Goal: Information Seeking & Learning: Learn about a topic

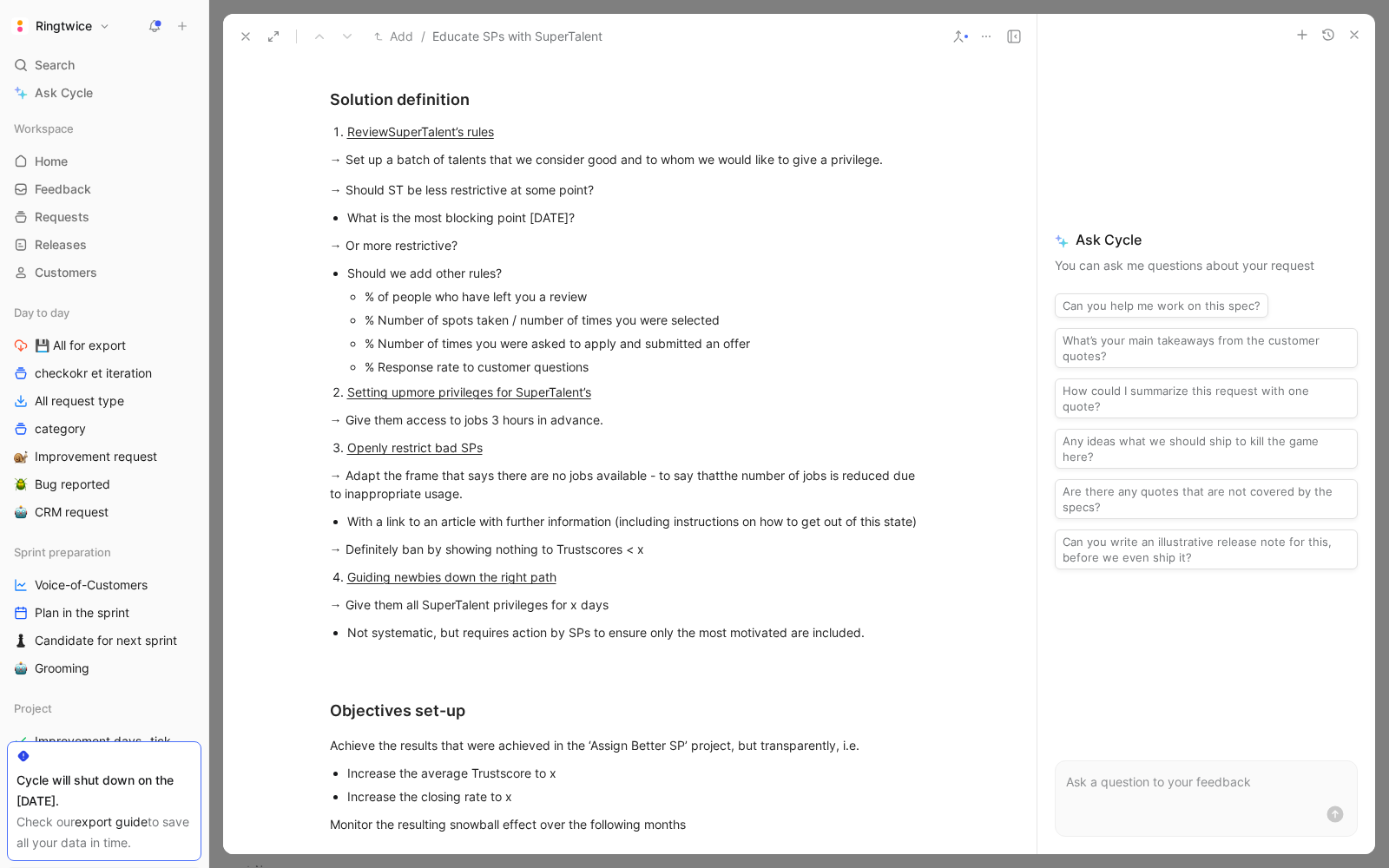
scroll to position [682, 0]
click at [244, 41] on icon at bounding box center [245, 36] width 14 height 14
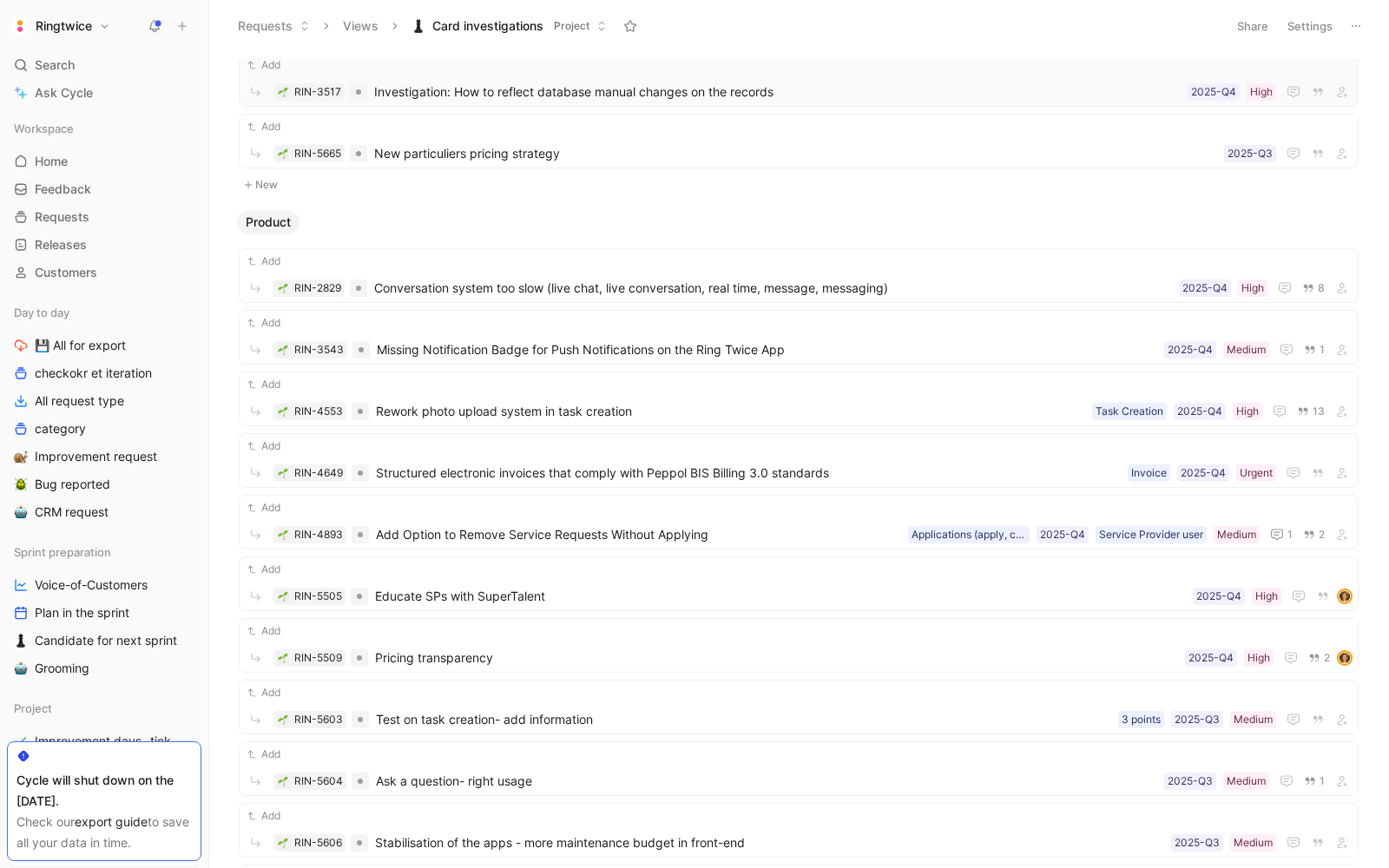
scroll to position [891, 0]
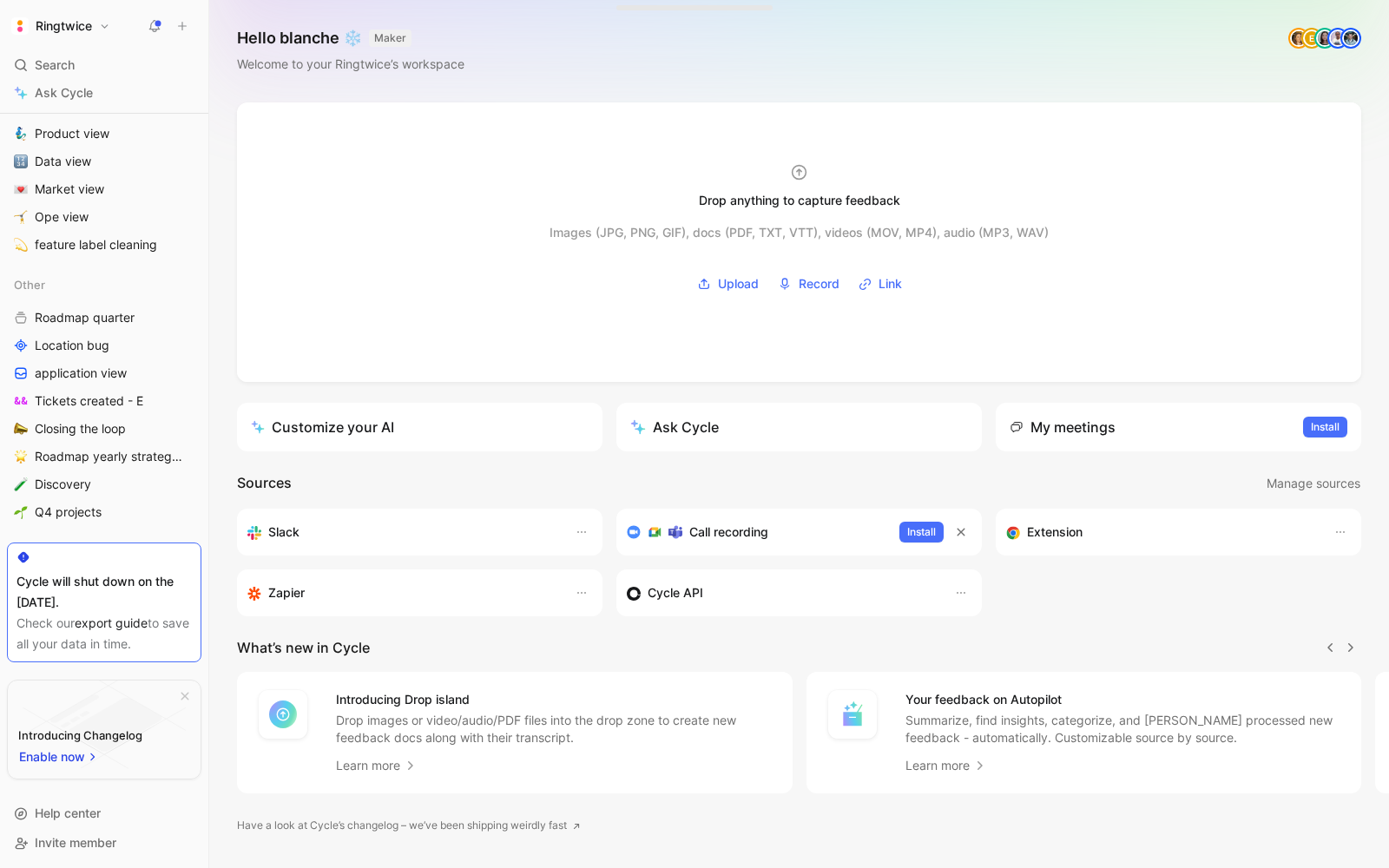
scroll to position [569, 0]
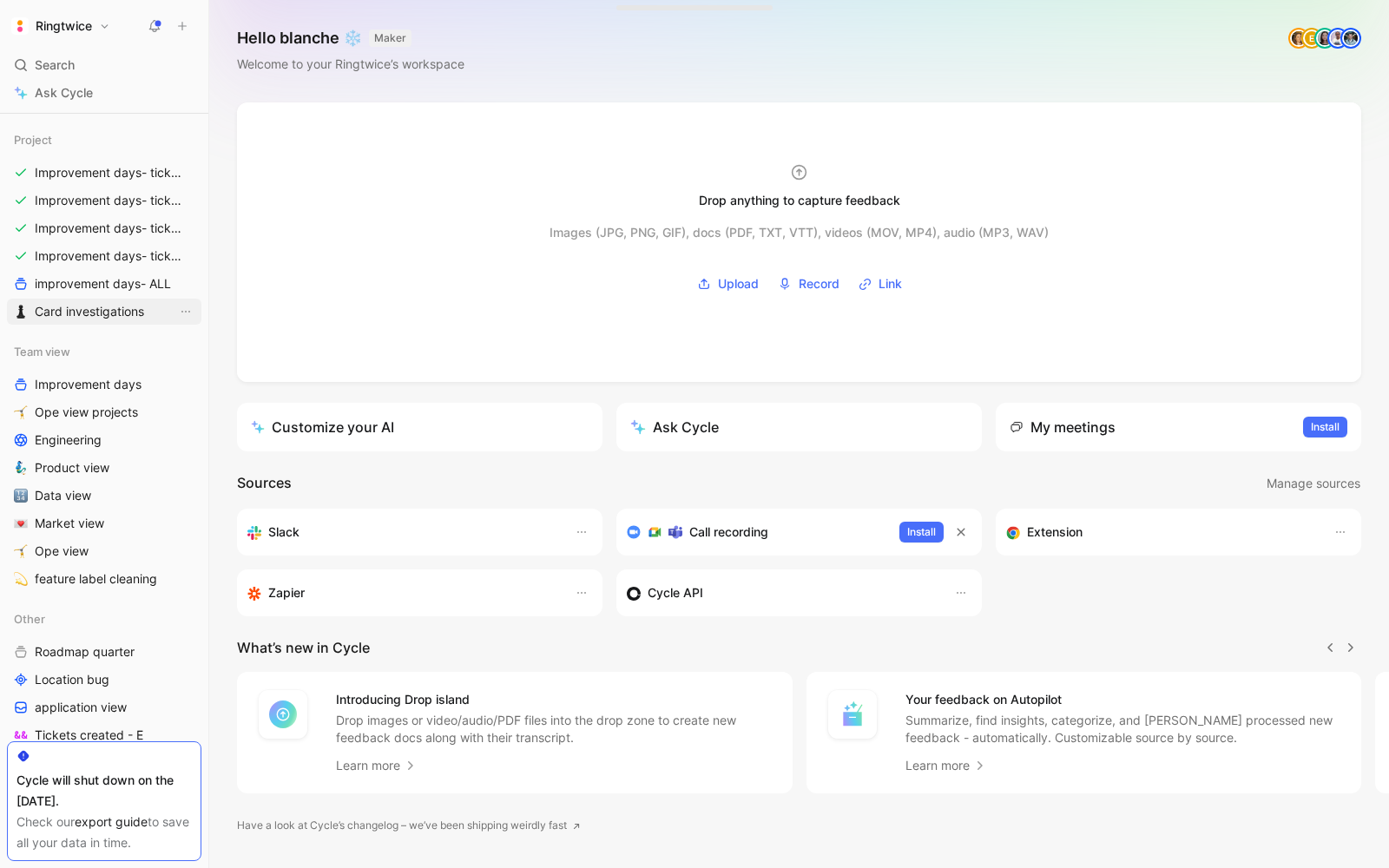
click at [71, 316] on span "Card investigations" at bounding box center [89, 311] width 109 height 17
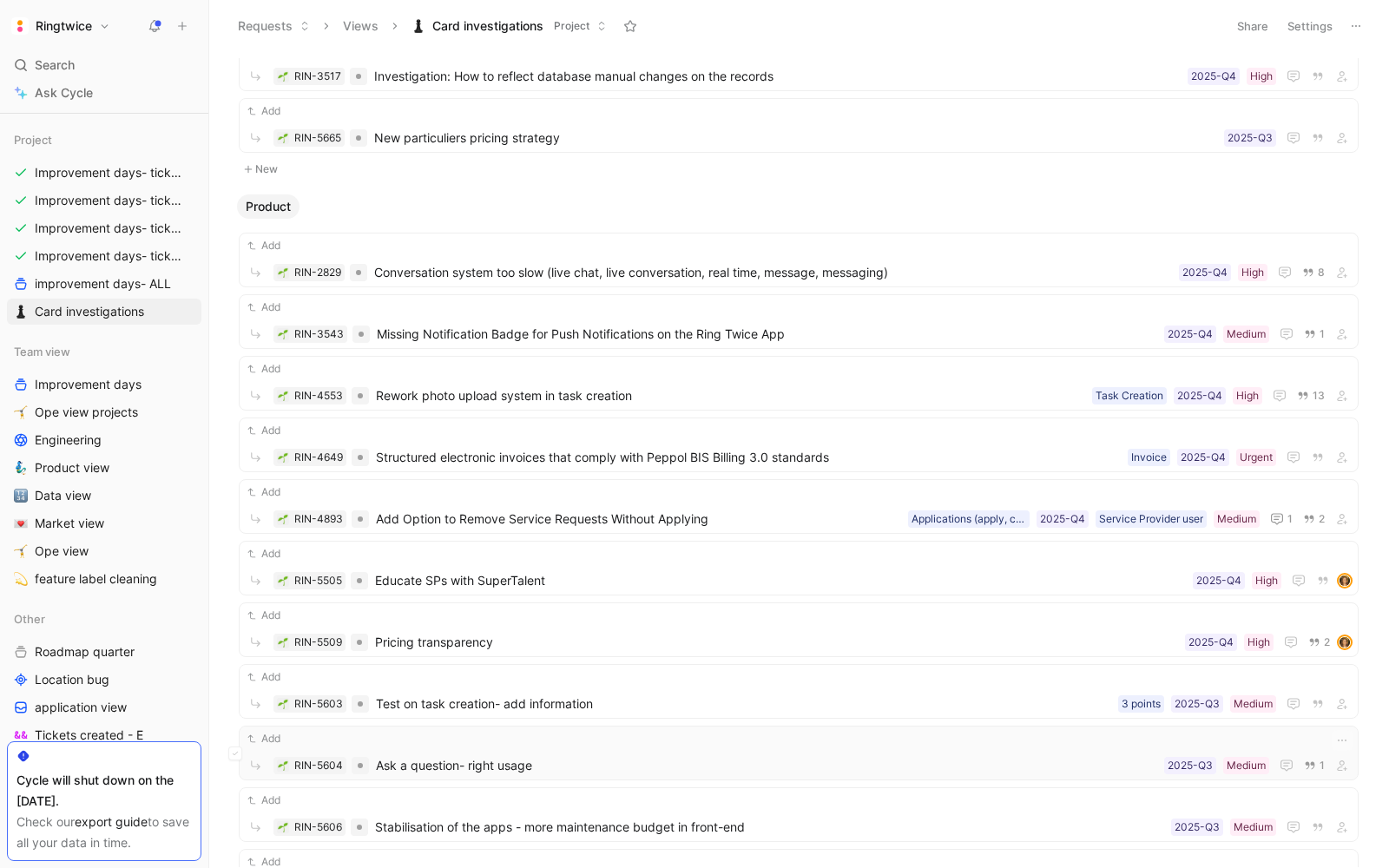
scroll to position [1012, 0]
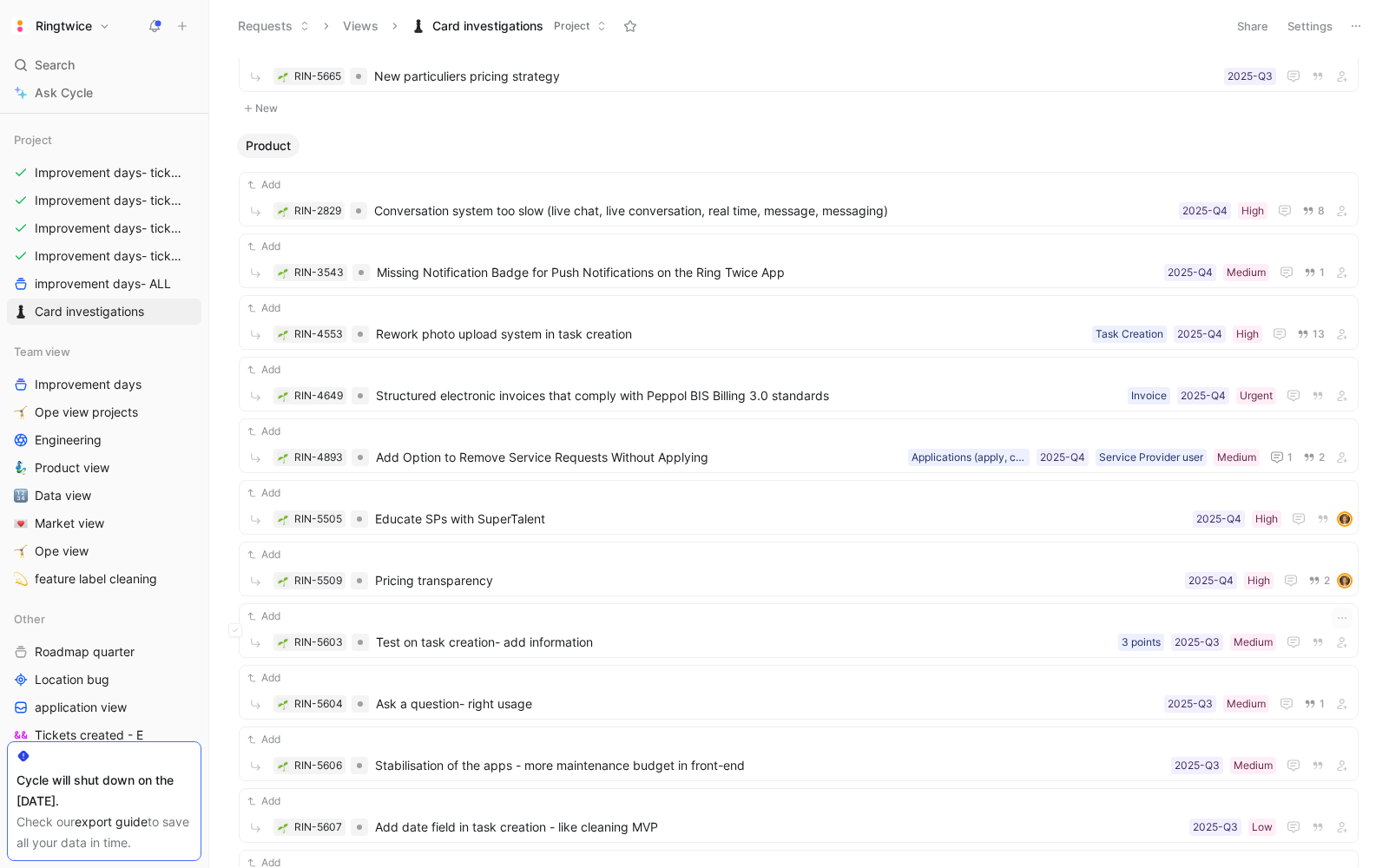
click at [448, 586] on ul "Add RIN-2829 Conversation system too slow (live chat, live conversation, real t…" at bounding box center [799, 572] width 1119 height 800
click at [425, 553] on div "Add RIN-5509 Pricing transparency High 2025-Q4 2" at bounding box center [799, 569] width 1108 height 46
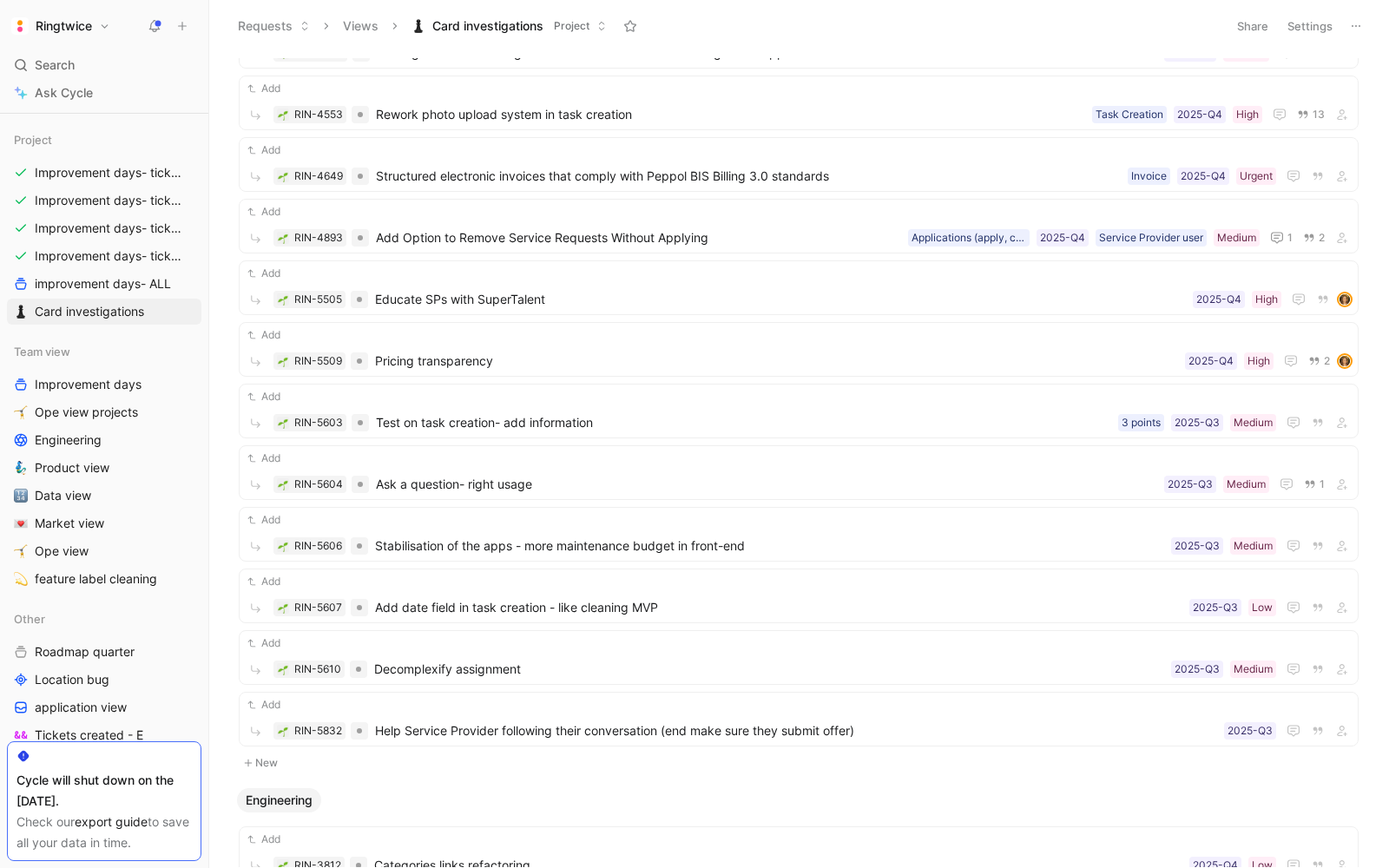
scroll to position [1232, 0]
click at [594, 656] on span "Decomplexify assignment" at bounding box center [769, 666] width 790 height 21
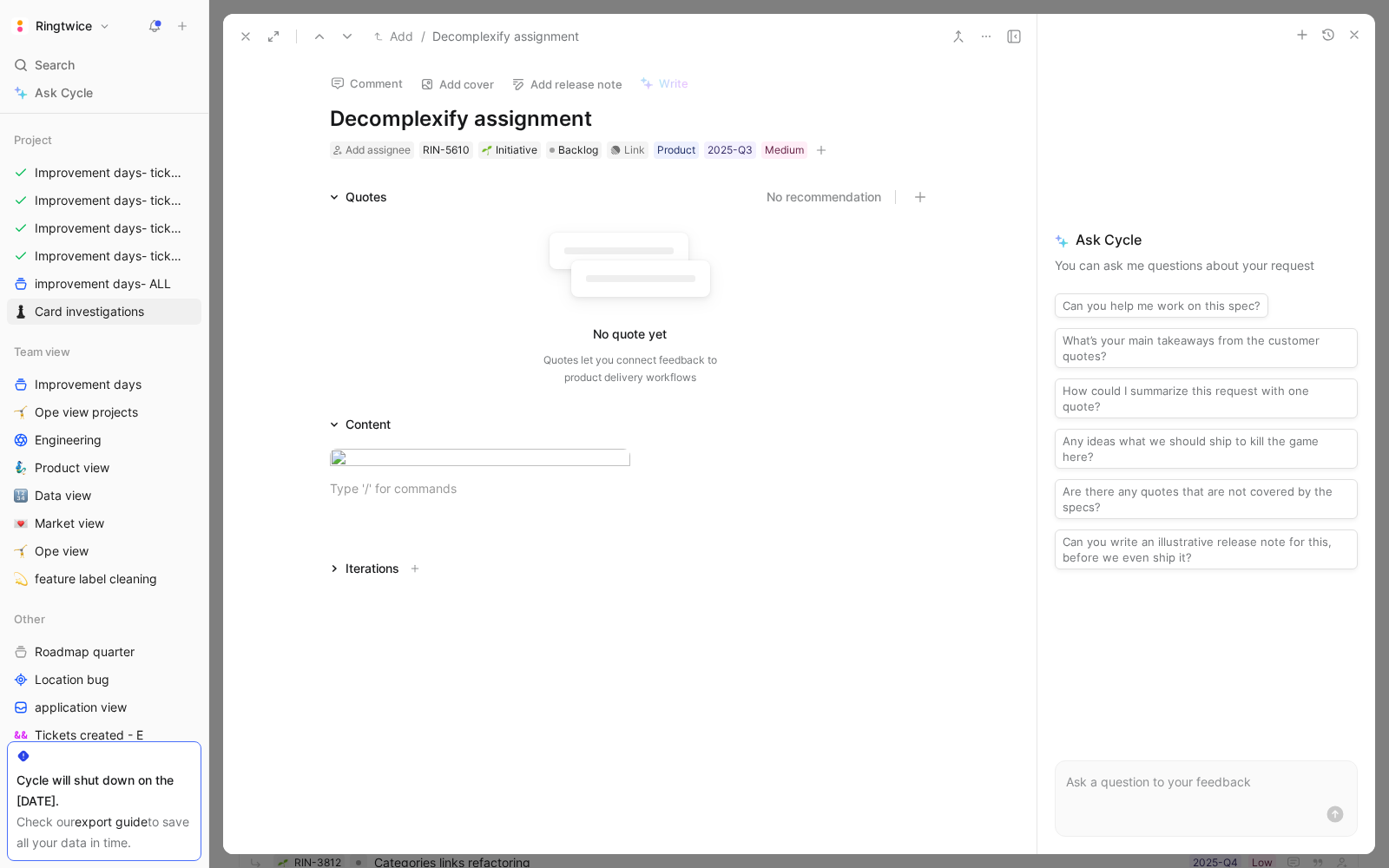
click at [242, 32] on icon at bounding box center [245, 36] width 14 height 14
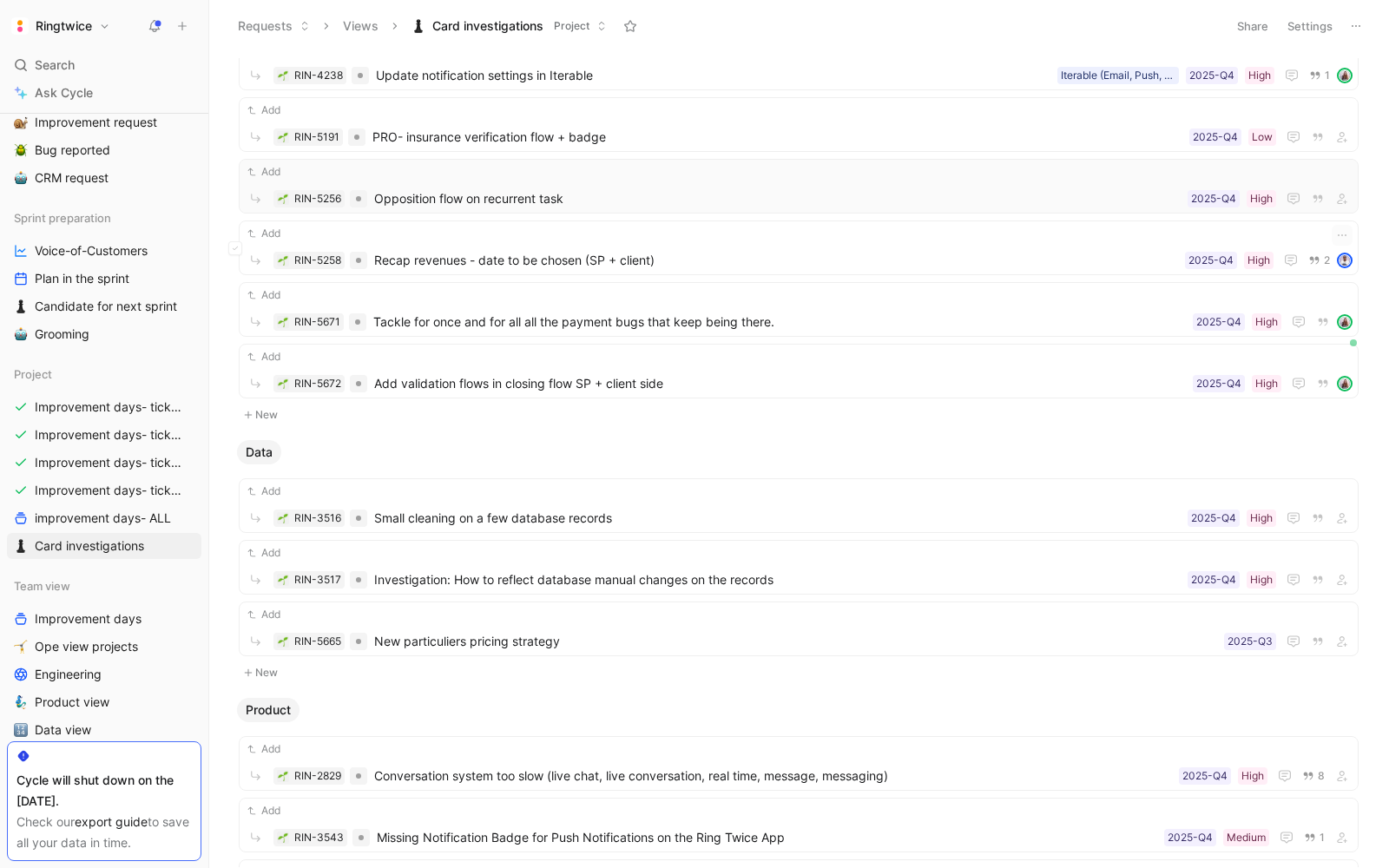
scroll to position [480, 0]
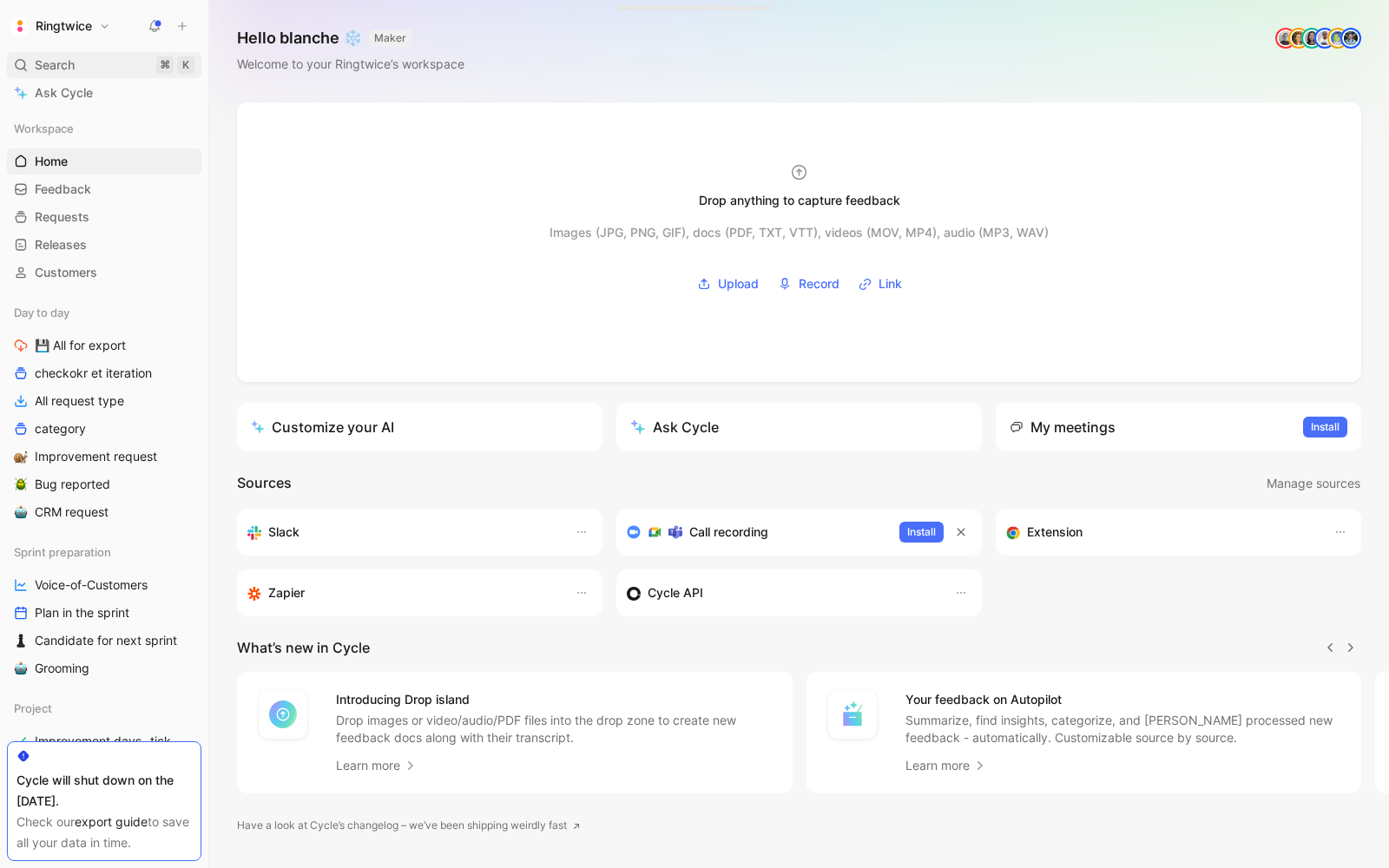
click at [79, 60] on div "Search ⌘ K" at bounding box center [105, 65] width 195 height 26
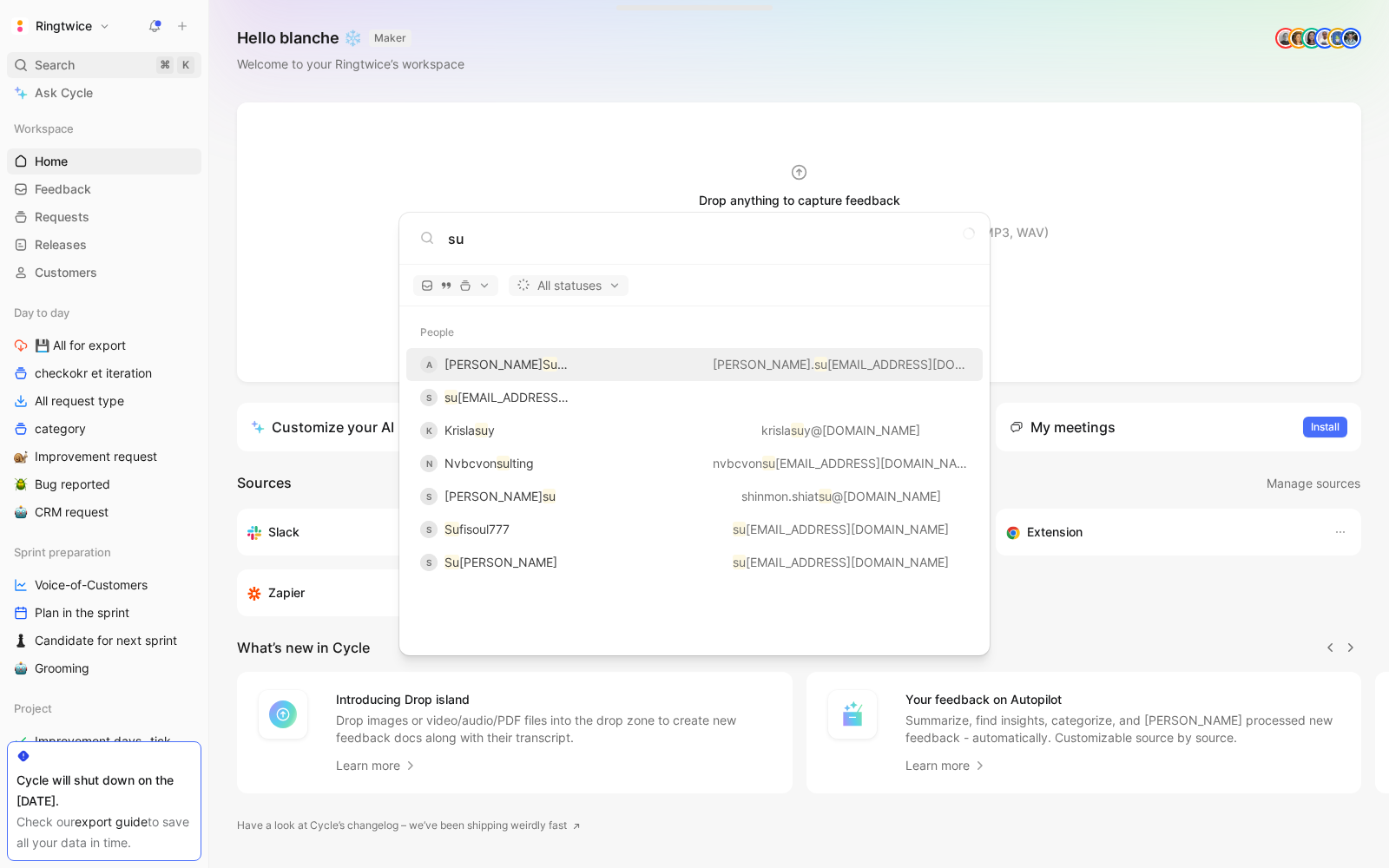
type input "s"
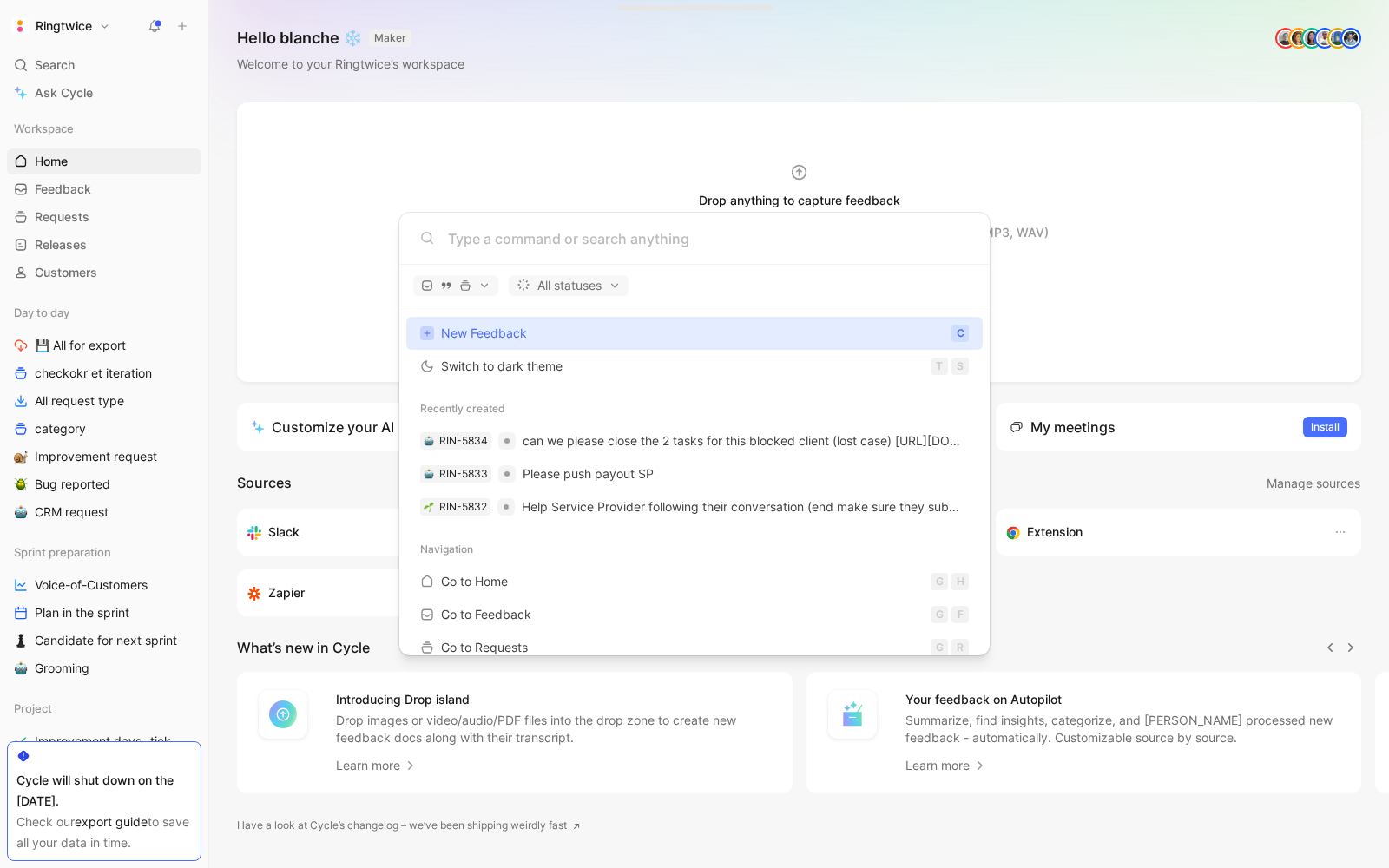
click at [88, 566] on body "Ringtwice Search ⌘ K Ask Cycle Workspace Home G then H Feedback G then F Reques…" at bounding box center [694, 434] width 1389 height 868
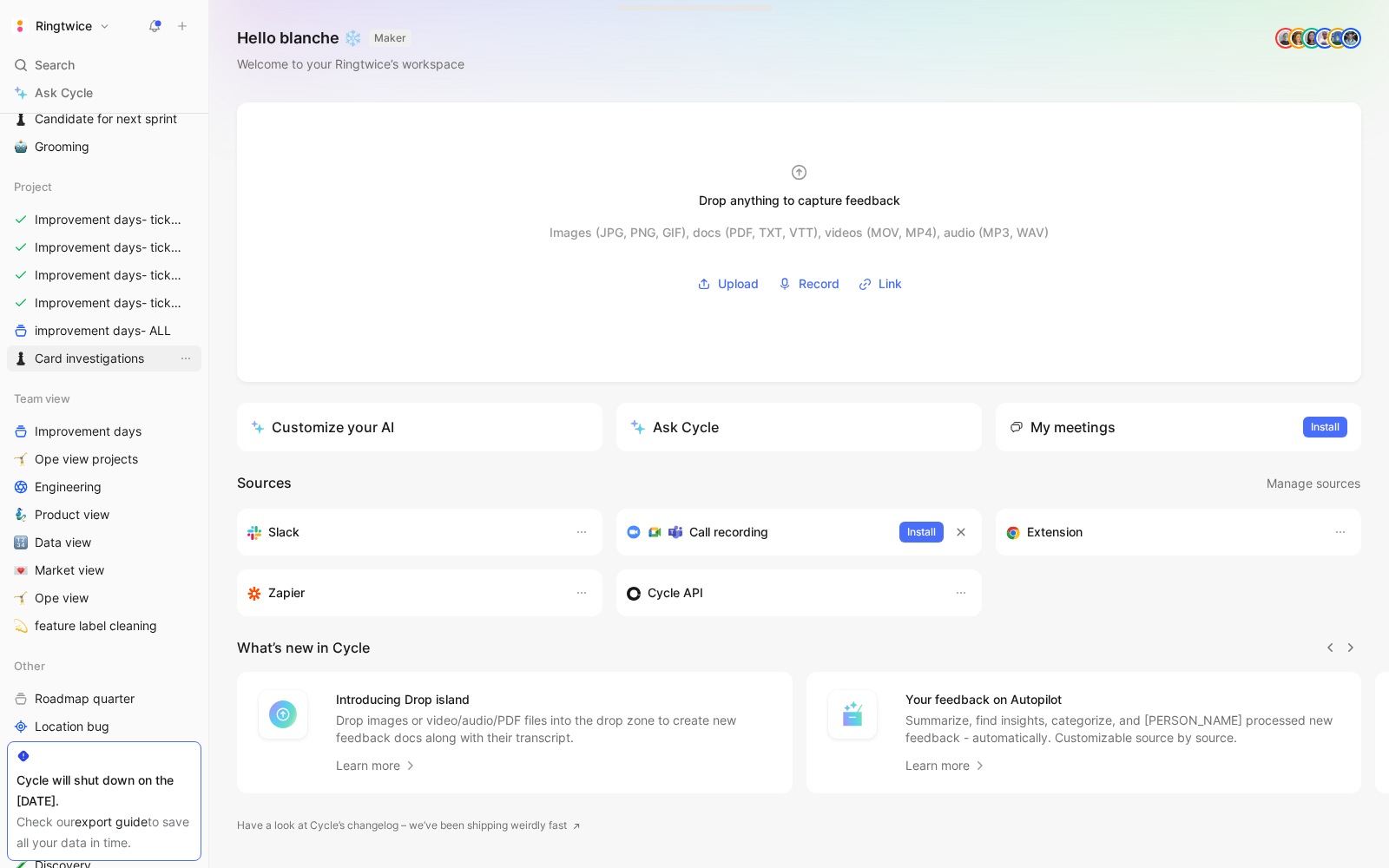
scroll to position [548, 0]
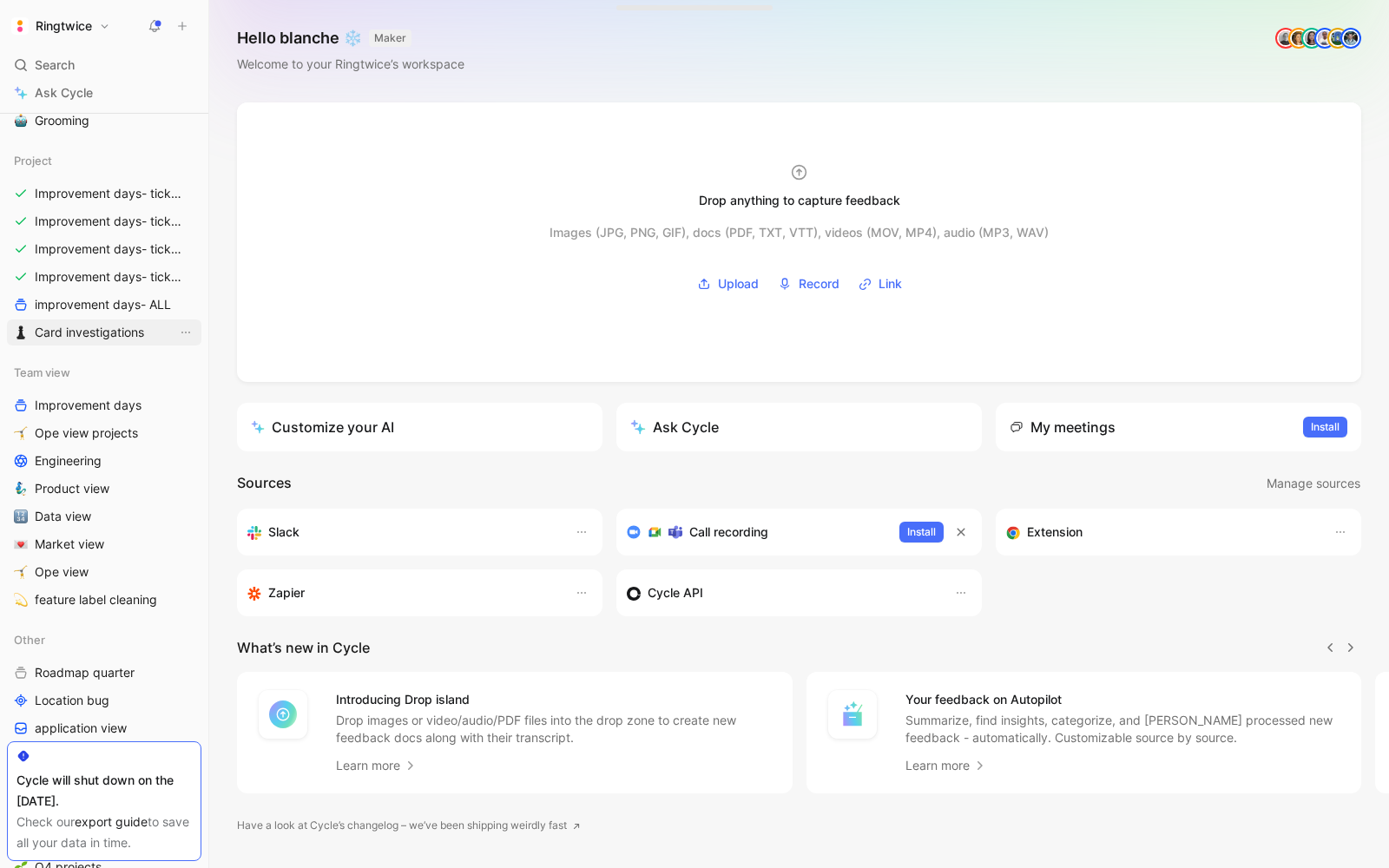
click at [87, 325] on span "Card investigations" at bounding box center [89, 332] width 109 height 17
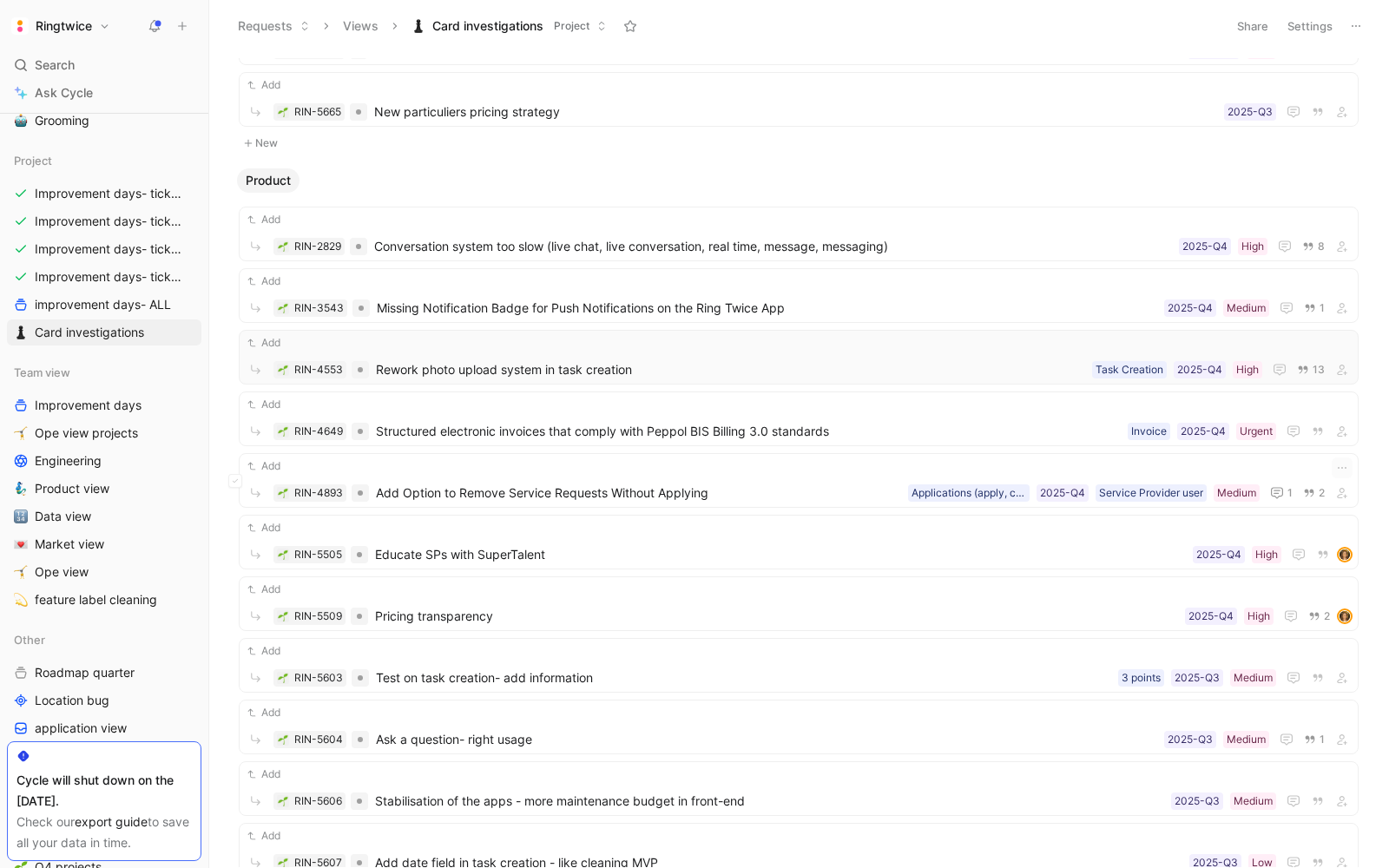
scroll to position [979, 0]
click at [494, 543] on span "Educate SPs with SuperTalent" at bounding box center [780, 553] width 810 height 21
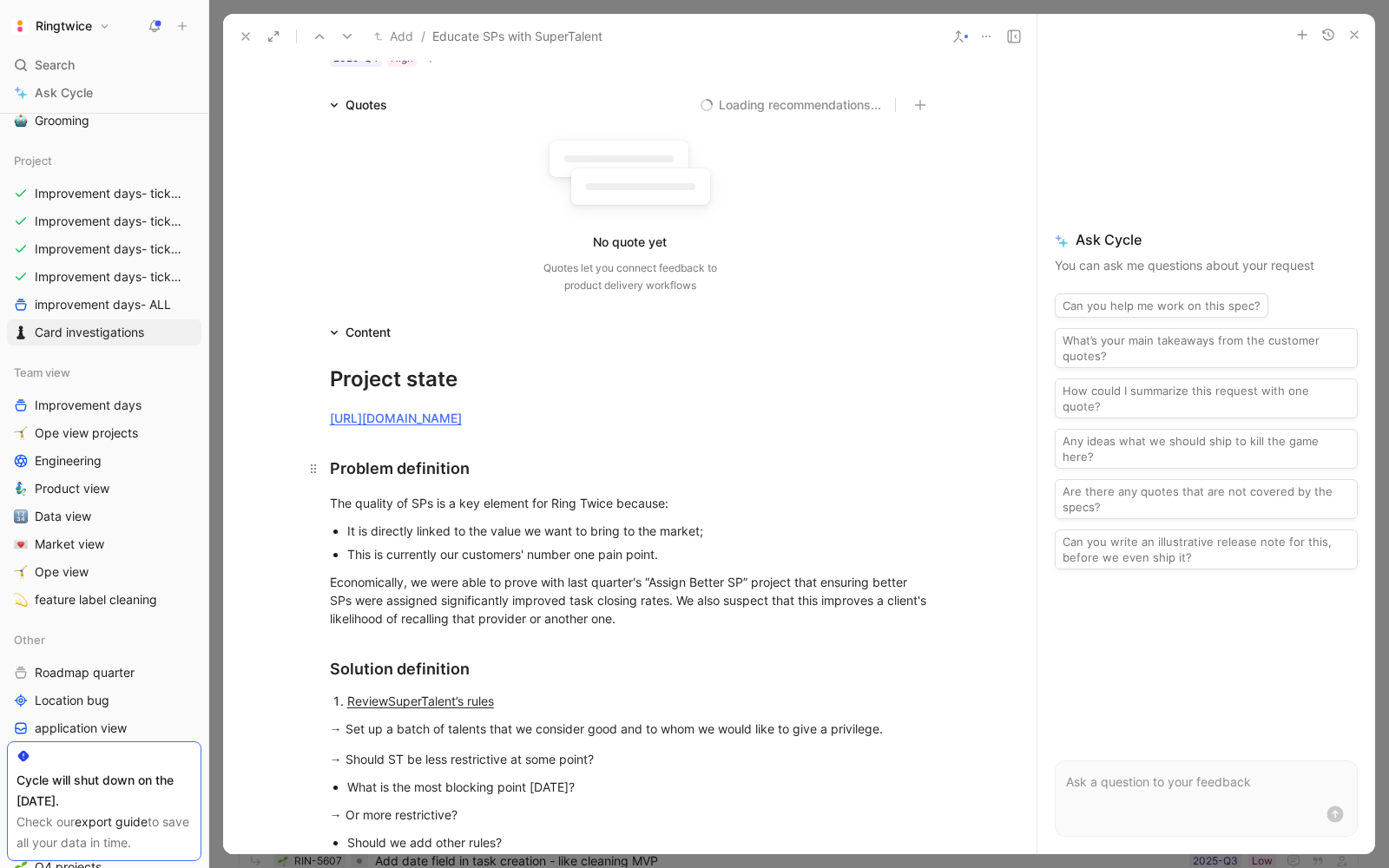
scroll to position [393, 0]
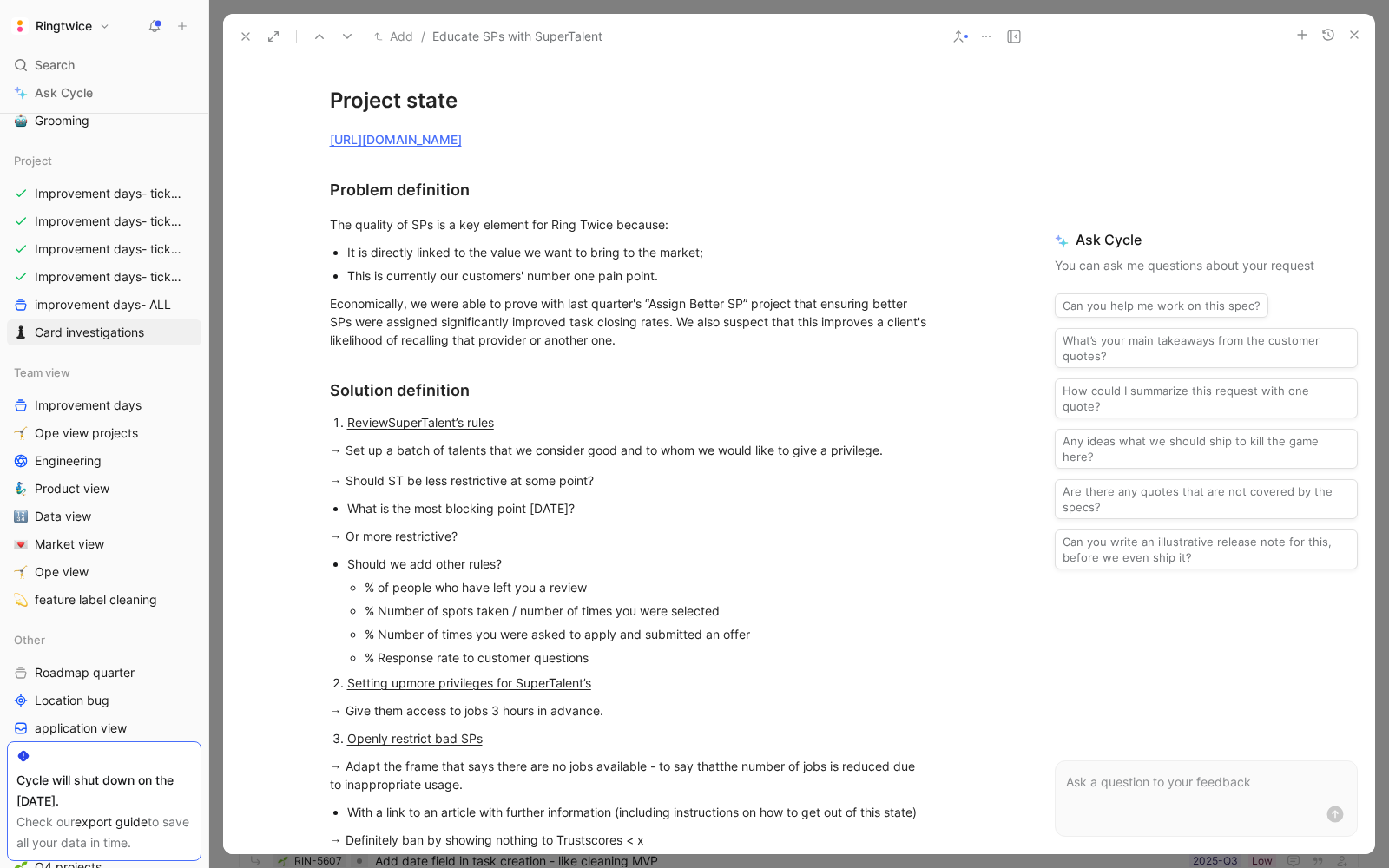
drag, startPoint x: 341, startPoint y: 420, endPoint x: 691, endPoint y: 655, distance: 421.6
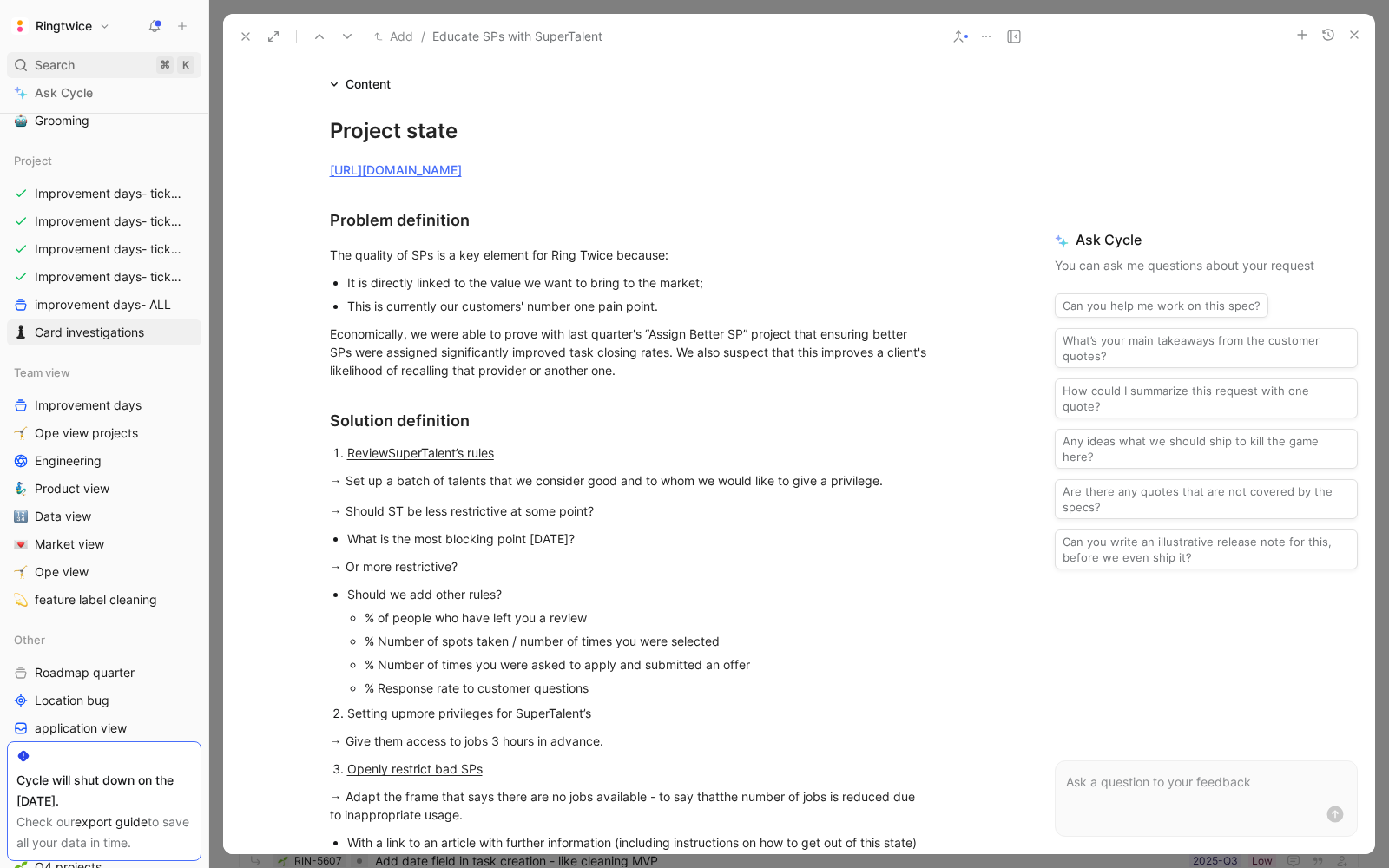
click at [34, 70] on div "Search ⌘ K" at bounding box center [105, 65] width 195 height 26
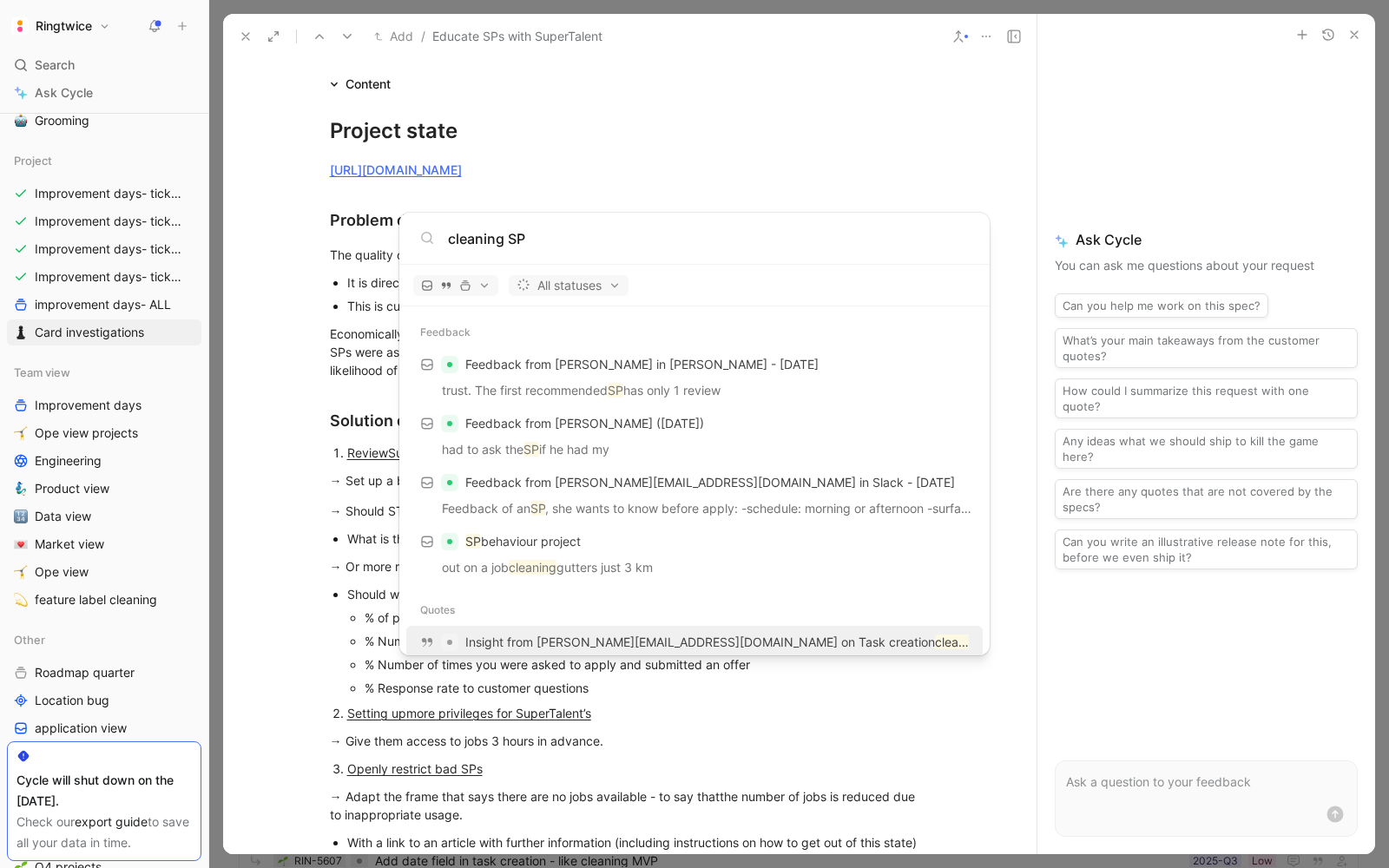
type input "cleaning SP"
click at [3, 488] on body "Ringtwice Search ⌘ K Ask Cycle Workspace Home G then H Feedback G then F Reques…" at bounding box center [694, 434] width 1389 height 868
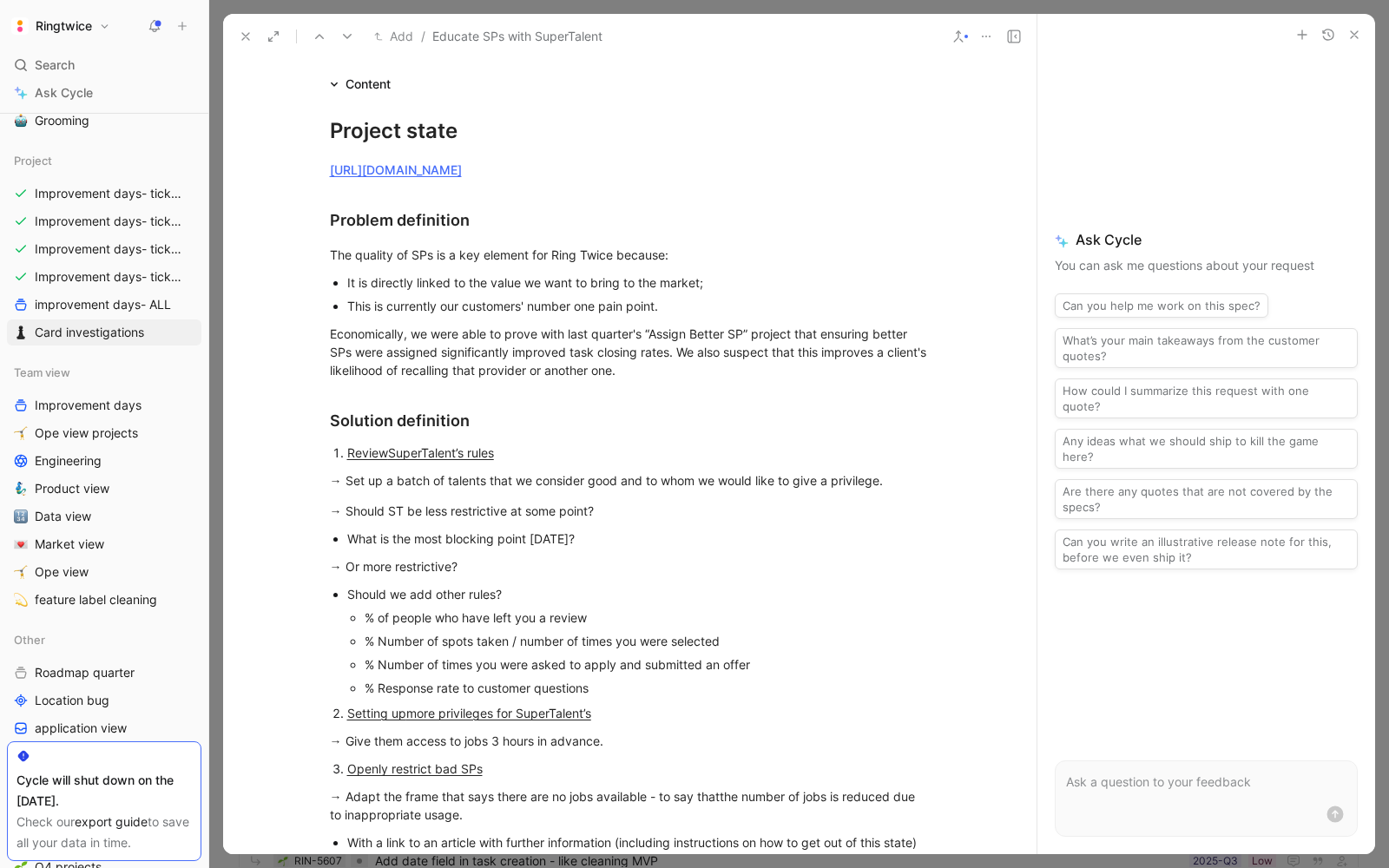
click at [262, 28] on button at bounding box center [273, 36] width 24 height 24
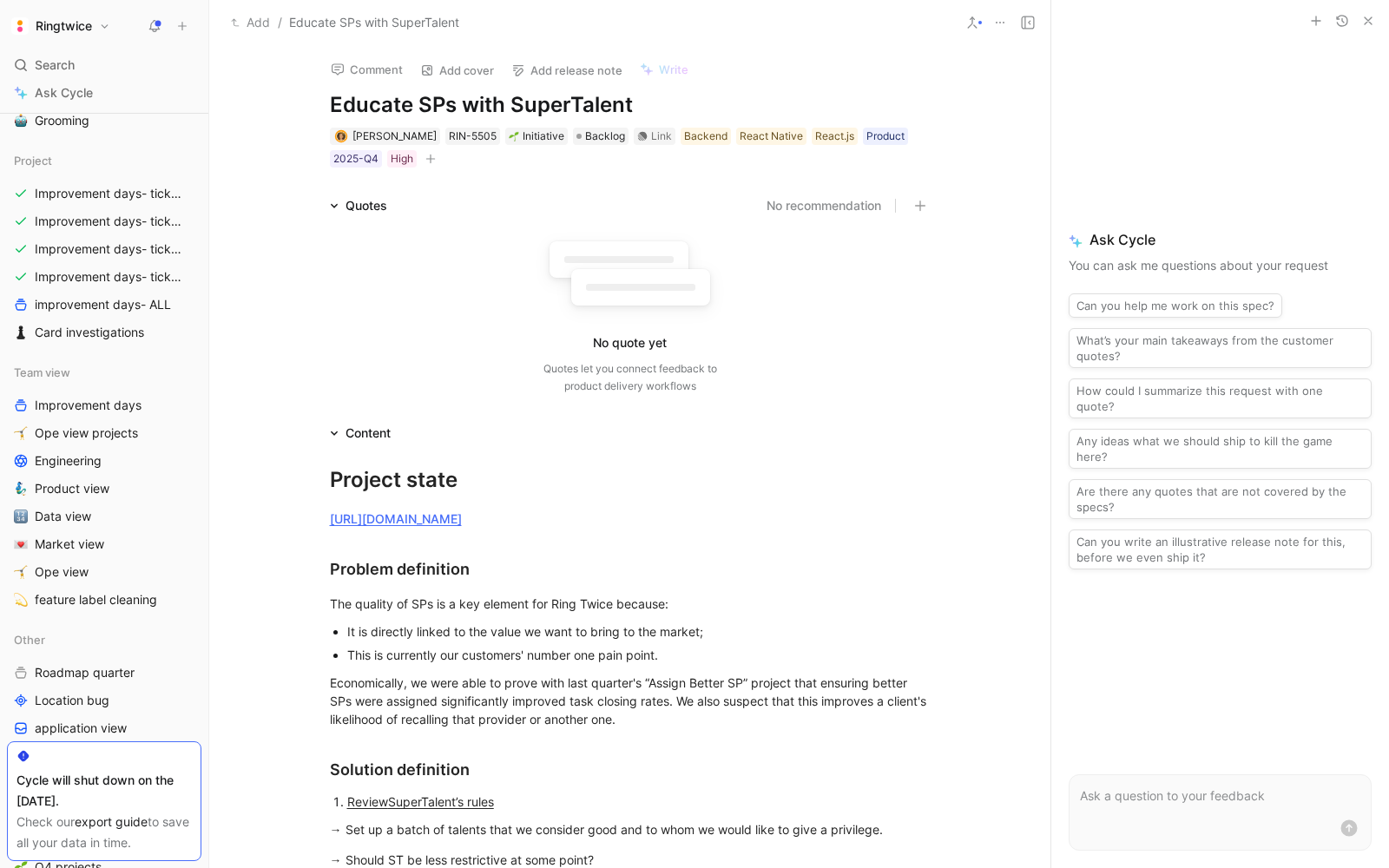
click at [248, 23] on button "Add" at bounding box center [250, 22] width 48 height 21
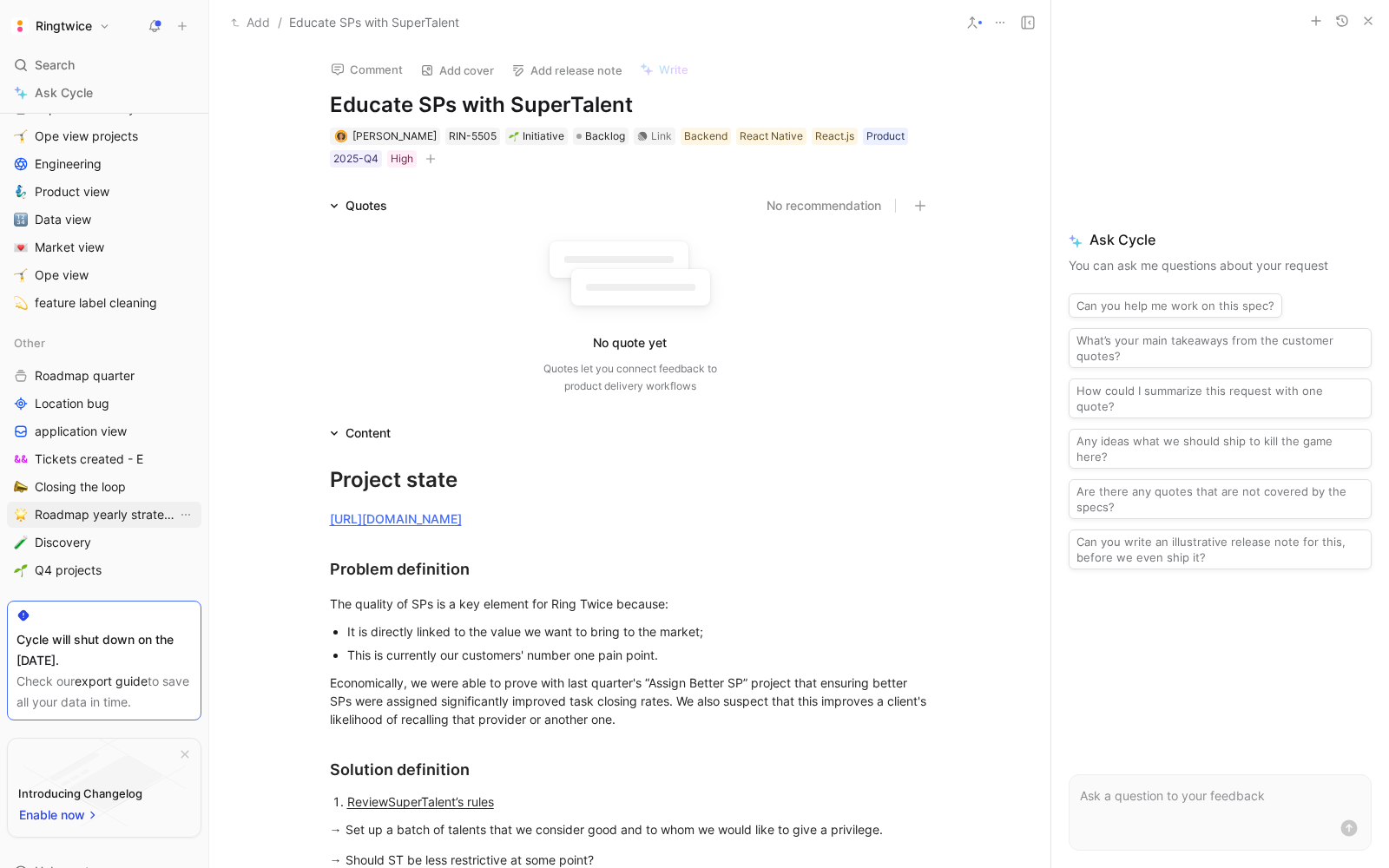
scroll to position [440, 0]
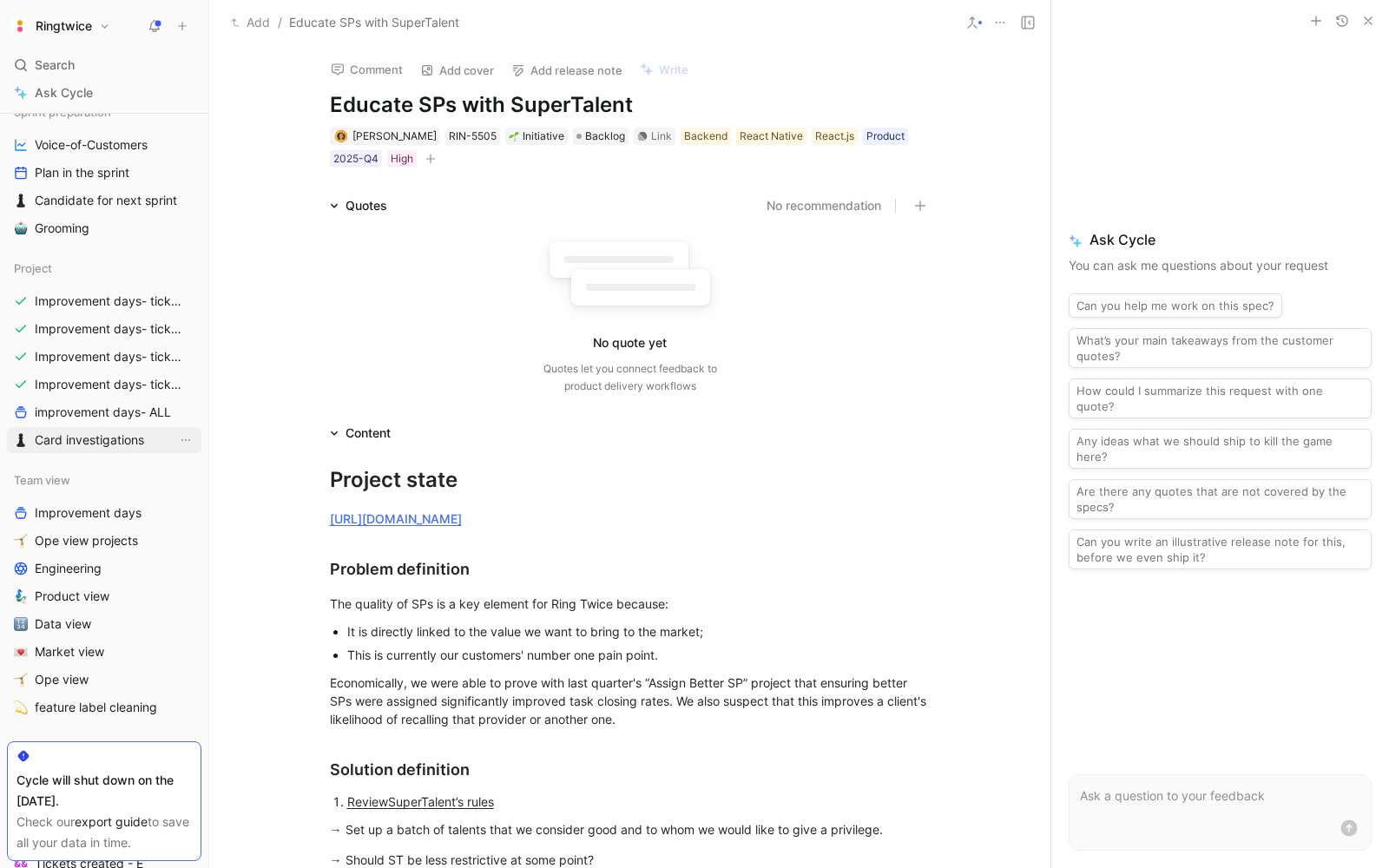
click at [75, 449] on link "Card investigations" at bounding box center [105, 440] width 195 height 26
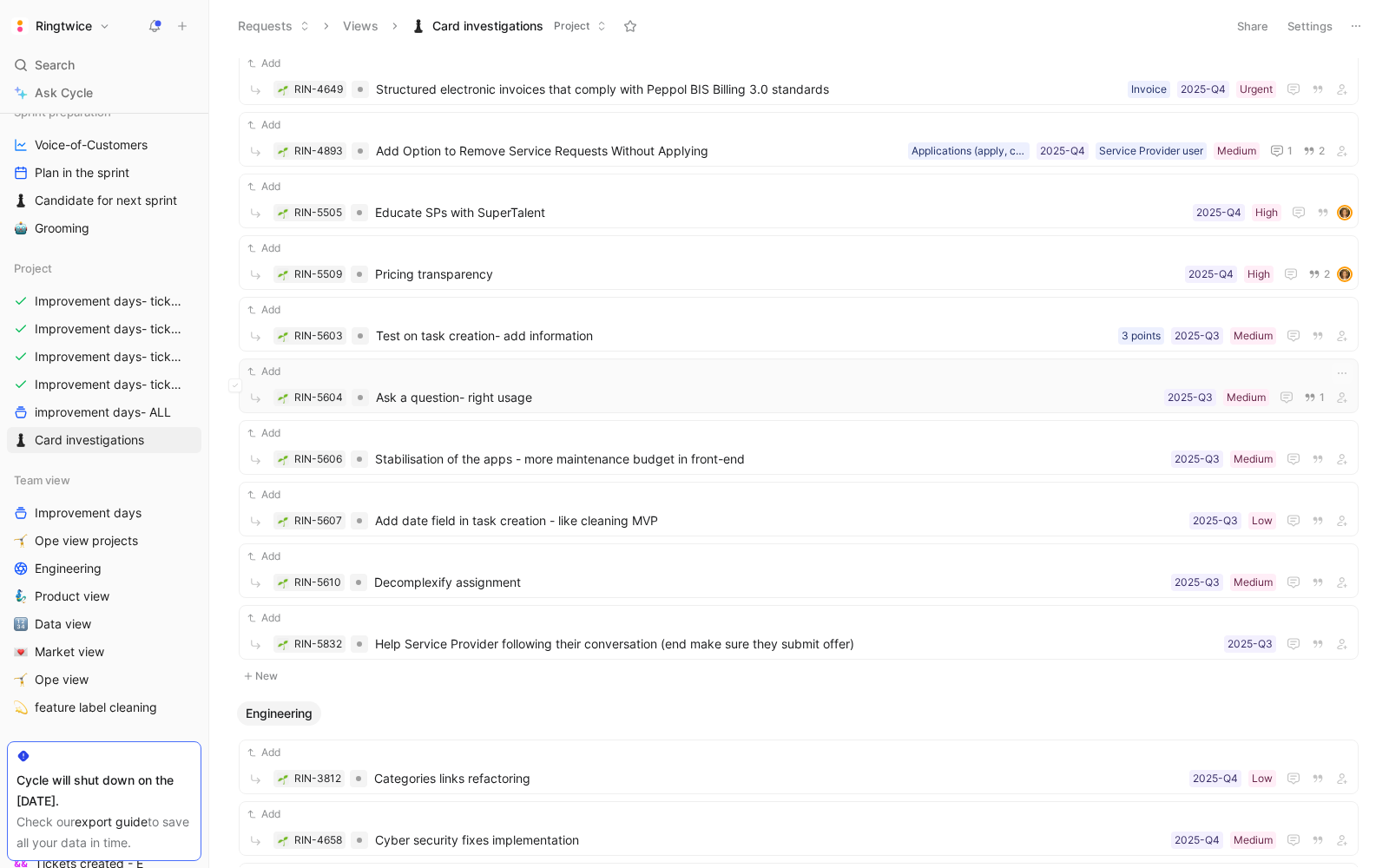
scroll to position [1331, 0]
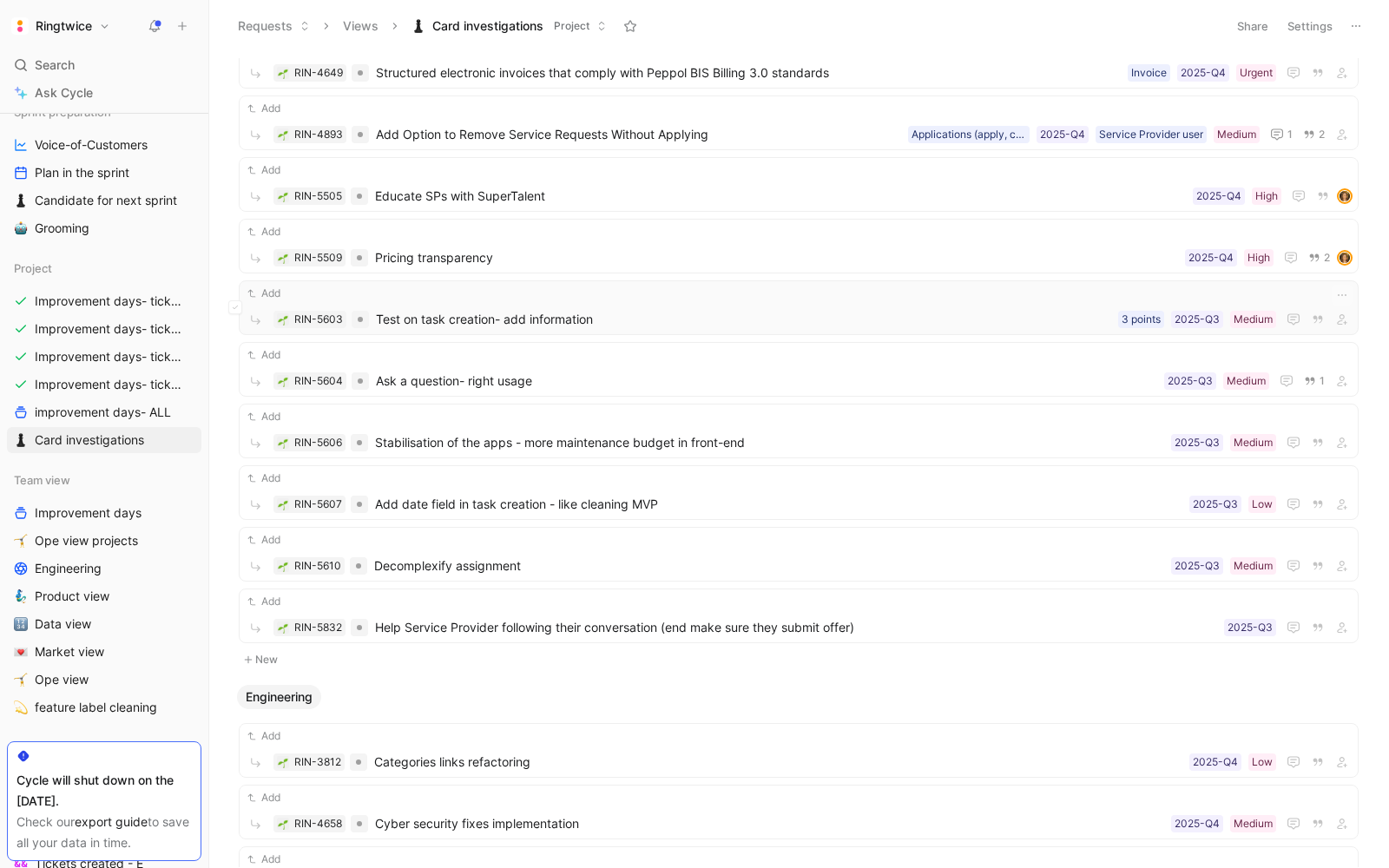
click at [568, 314] on span "Test on task creation- add information" at bounding box center [744, 319] width 736 height 21
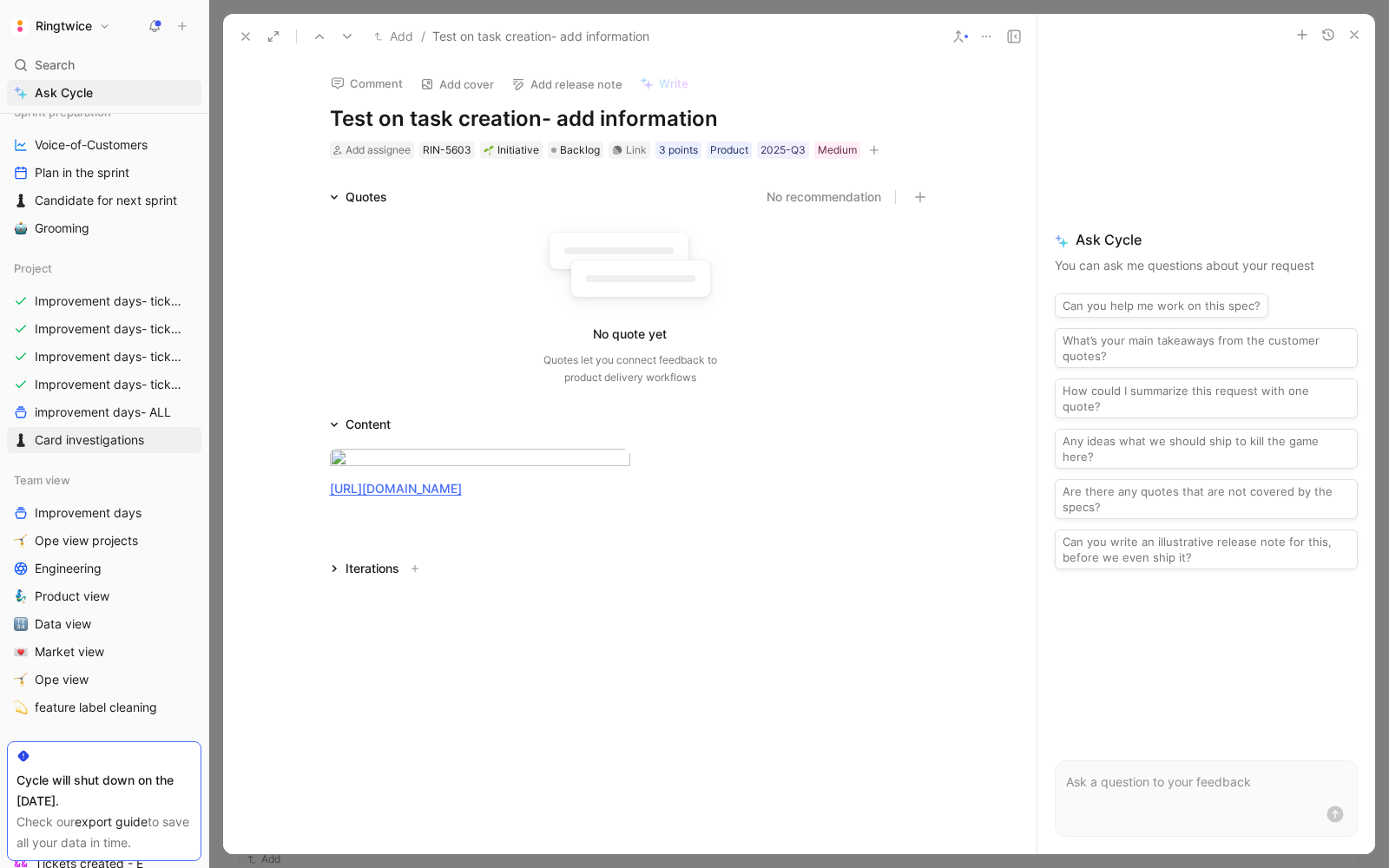
click at [326, 117] on div "Comment Add cover Add release note Write Test on task creation- add information…" at bounding box center [630, 109] width 667 height 102
click at [546, 117] on h1 "Test on task creation- add information" at bounding box center [630, 119] width 600 height 28
click at [248, 19] on div "Add / Test on task creation- AI info add information" at bounding box center [629, 36] width 813 height 45
click at [244, 35] on use at bounding box center [246, 37] width 7 height 7
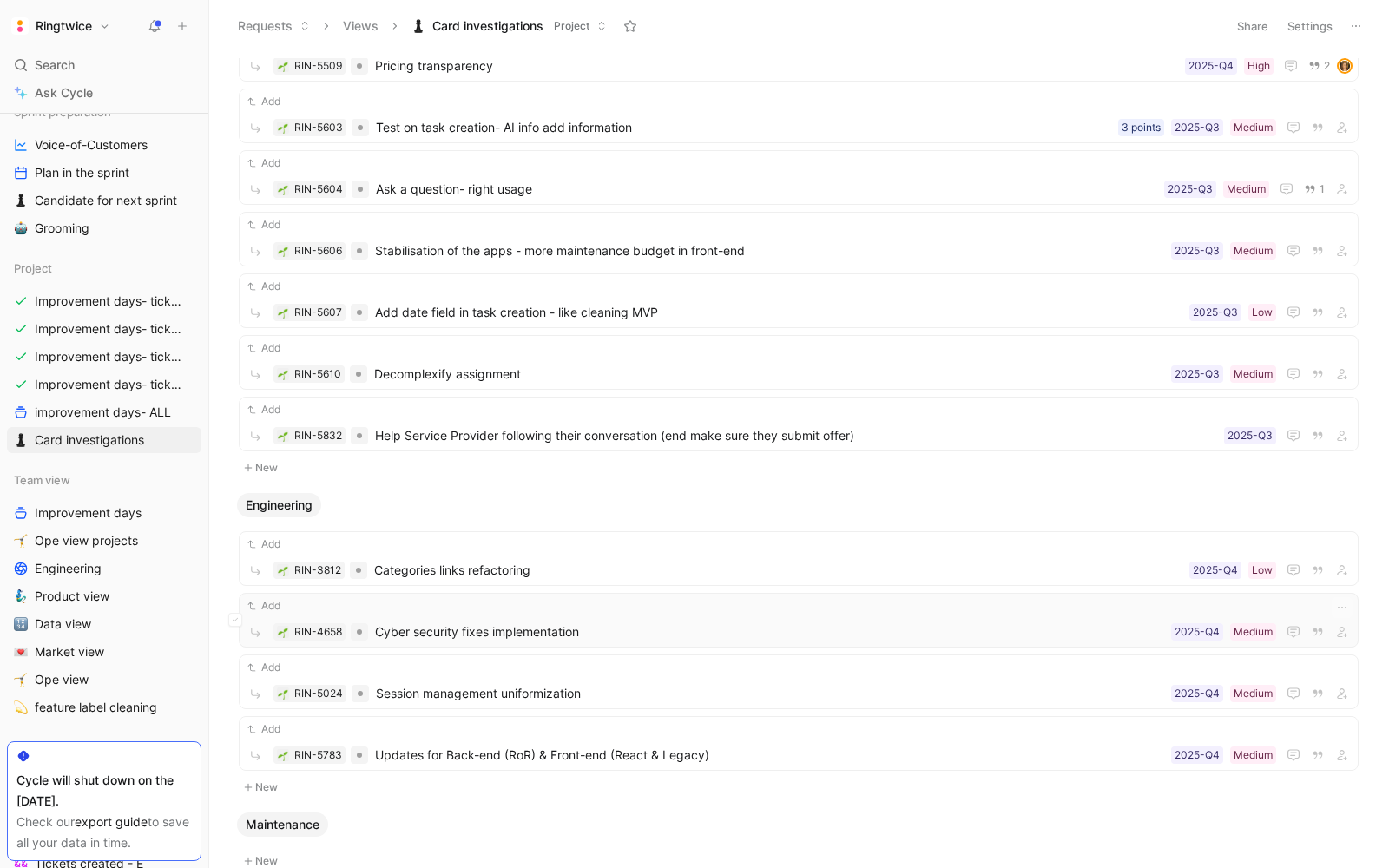
scroll to position [1536, 0]
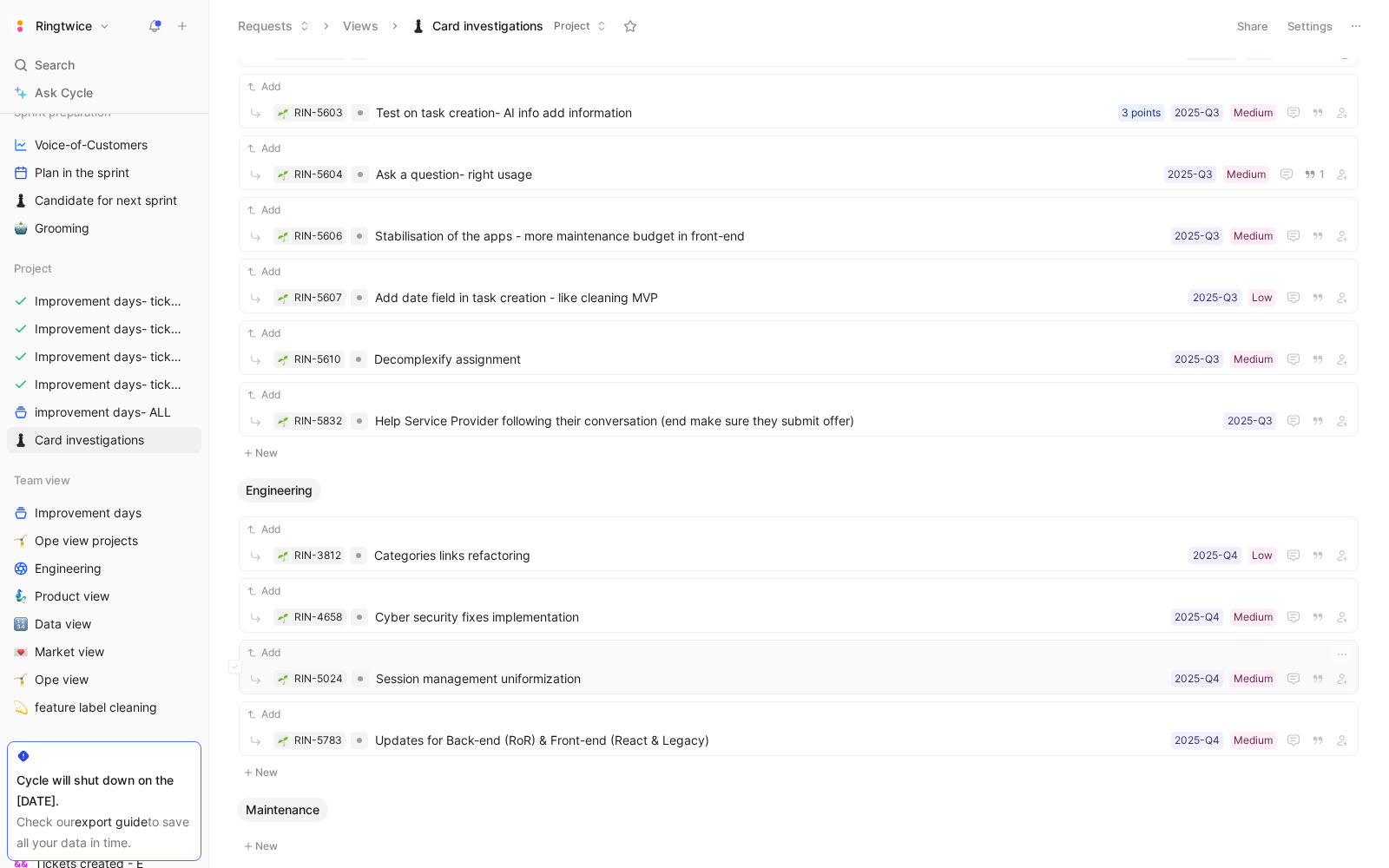
click at [560, 668] on span "Session management uniformization" at bounding box center [770, 678] width 788 height 21
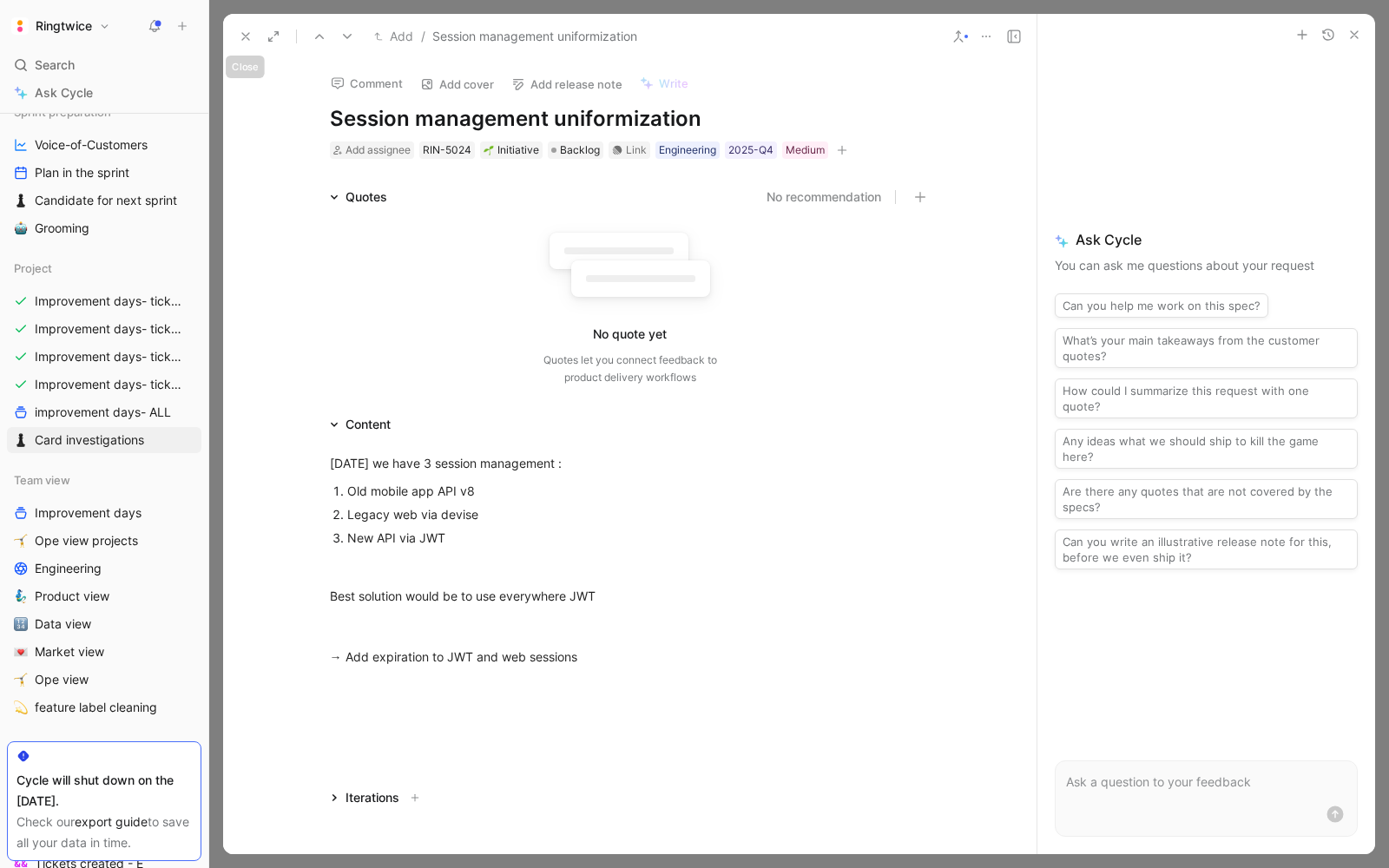
click at [251, 40] on icon at bounding box center [245, 36] width 14 height 14
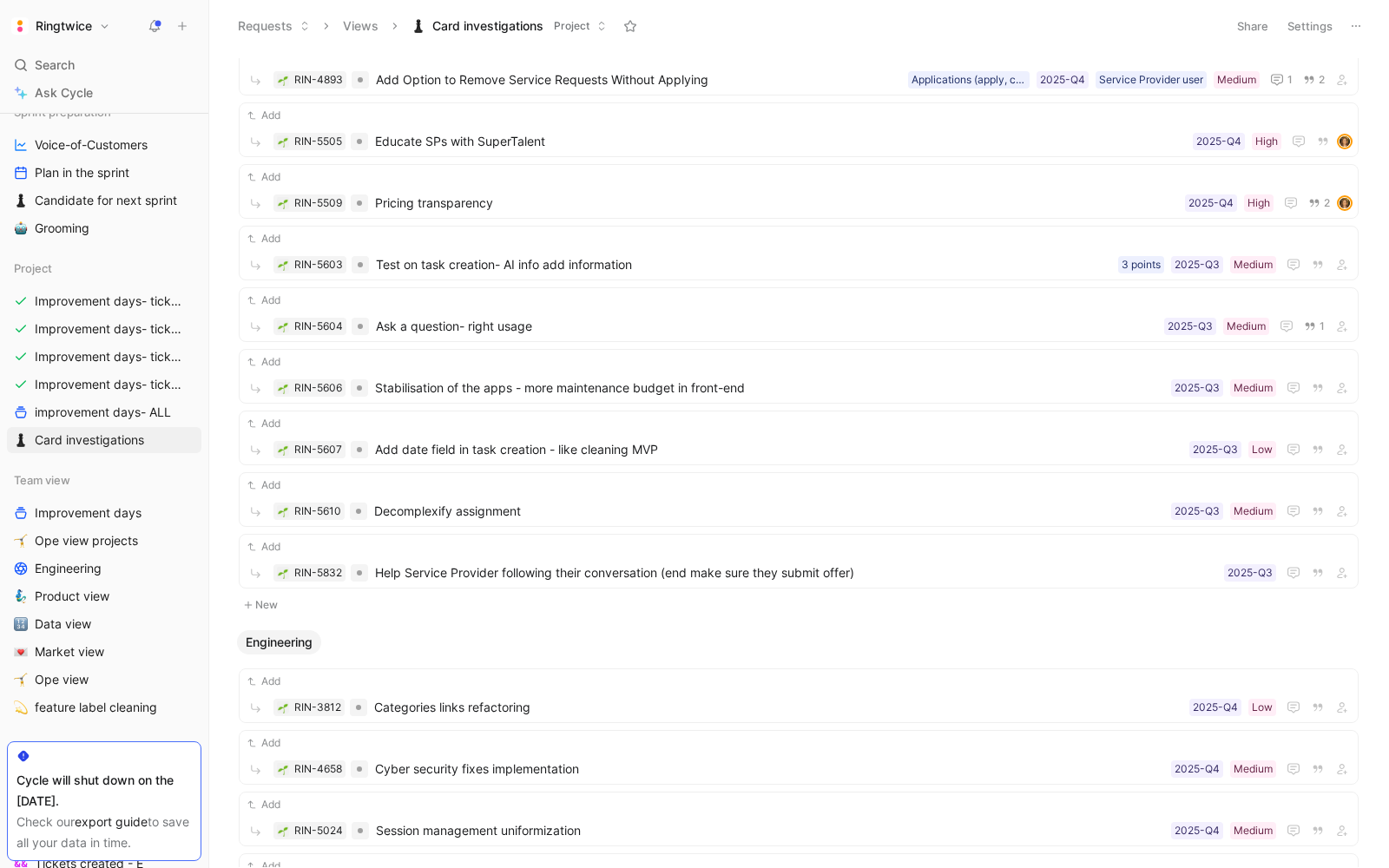
scroll to position [1477, 0]
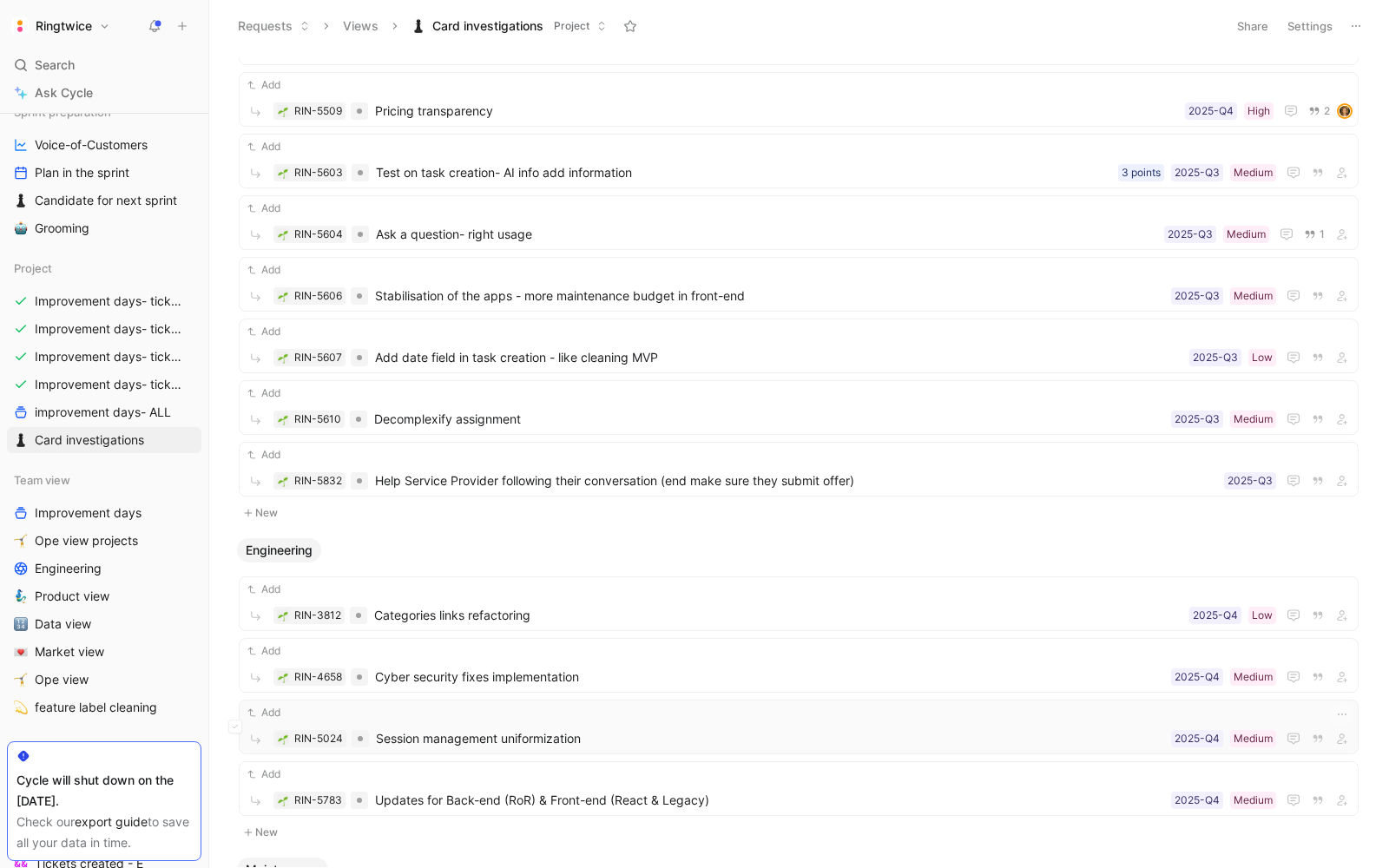
click at [515, 728] on span "Session management uniformization" at bounding box center [770, 738] width 788 height 21
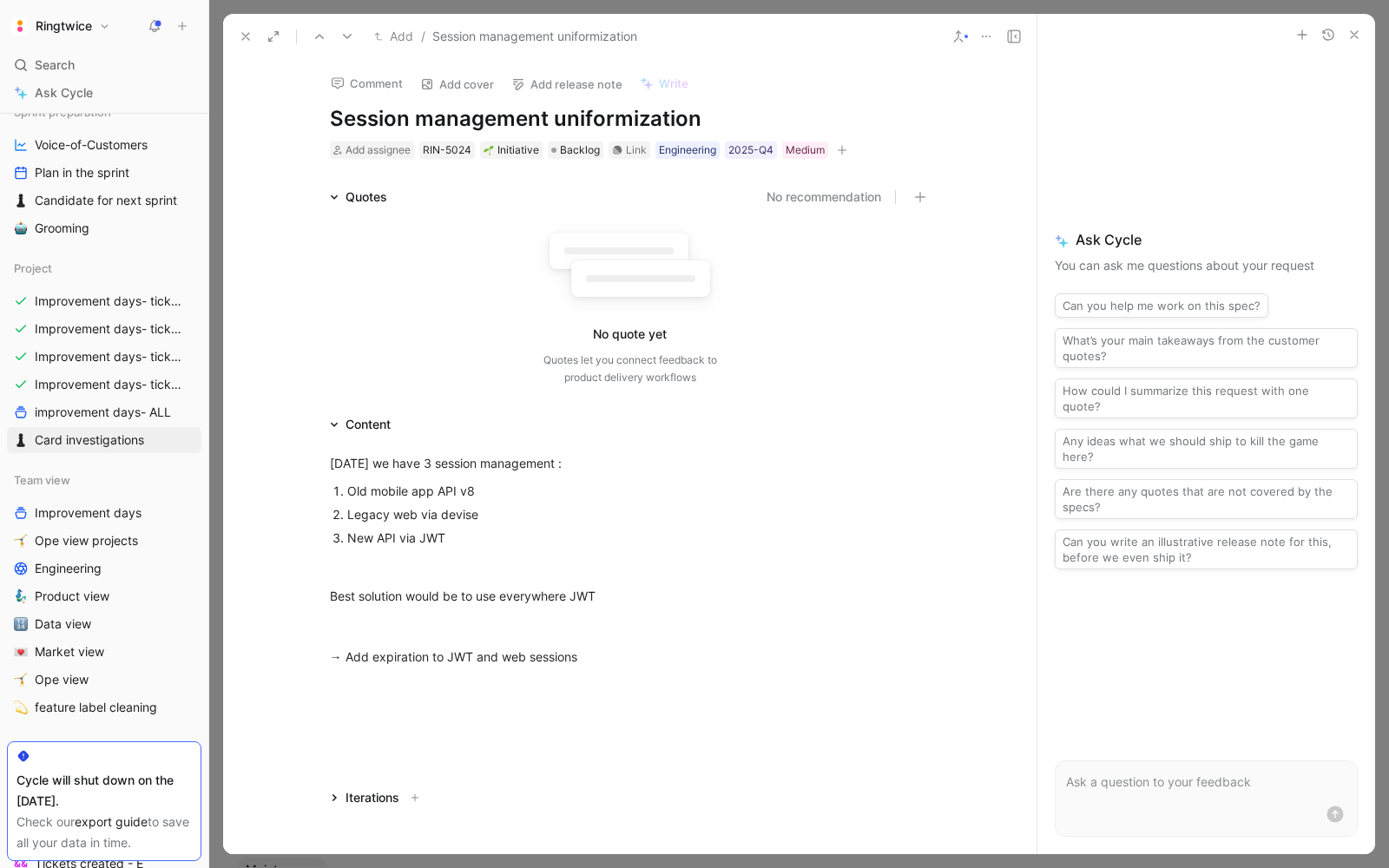
click at [599, 123] on h1 "Session management uniformization" at bounding box center [630, 119] width 600 height 28
click at [457, 480] on p "Old mobile app API v8" at bounding box center [638, 491] width 583 height 23
click at [489, 538] on div "New API via JWT" at bounding box center [638, 537] width 583 height 18
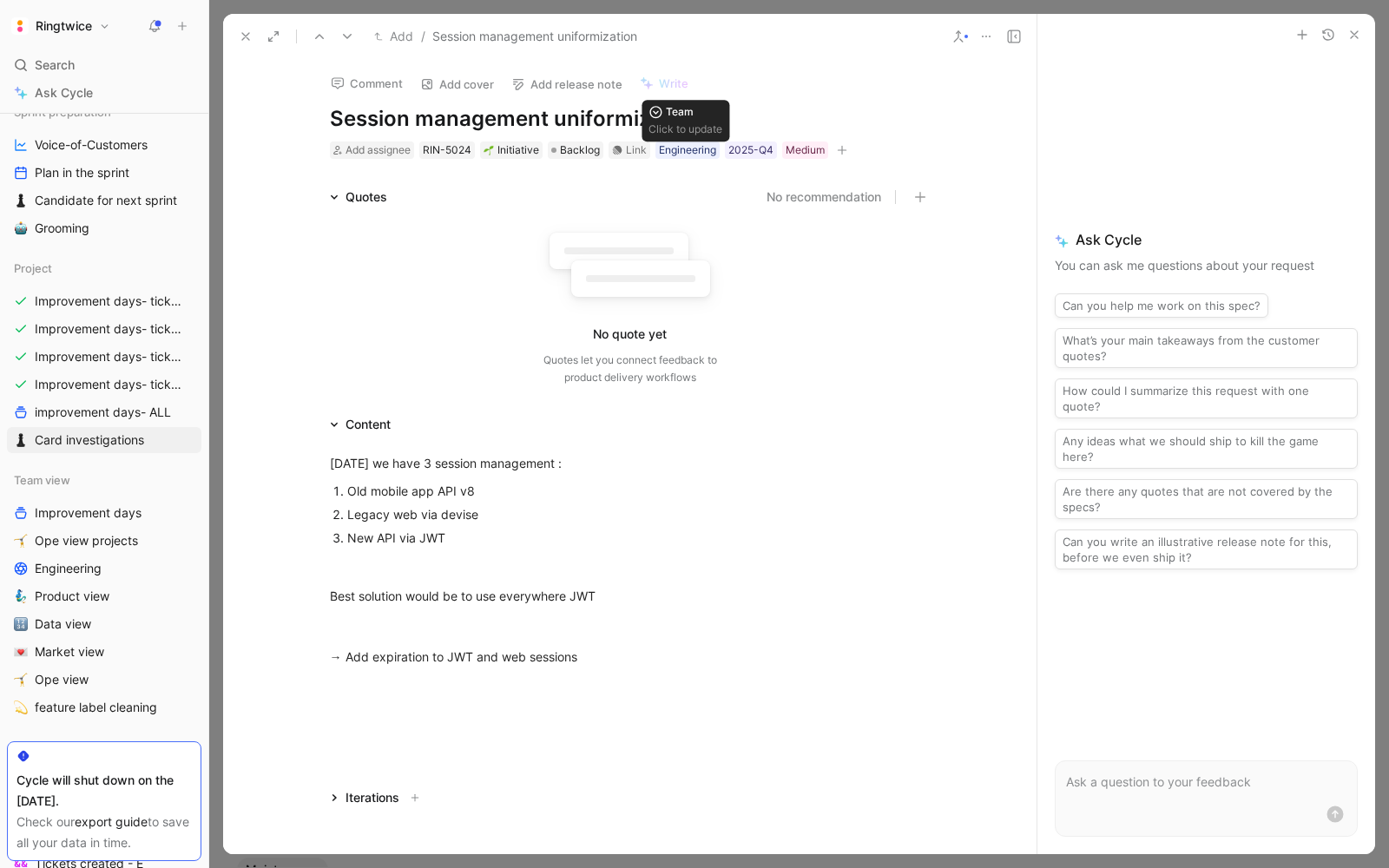
drag, startPoint x: 422, startPoint y: 114, endPoint x: 703, endPoint y: 138, distance: 282.0
click at [704, 138] on div "Comment Add cover Add release note Write Session management uniformization Add …" at bounding box center [630, 109] width 667 height 102
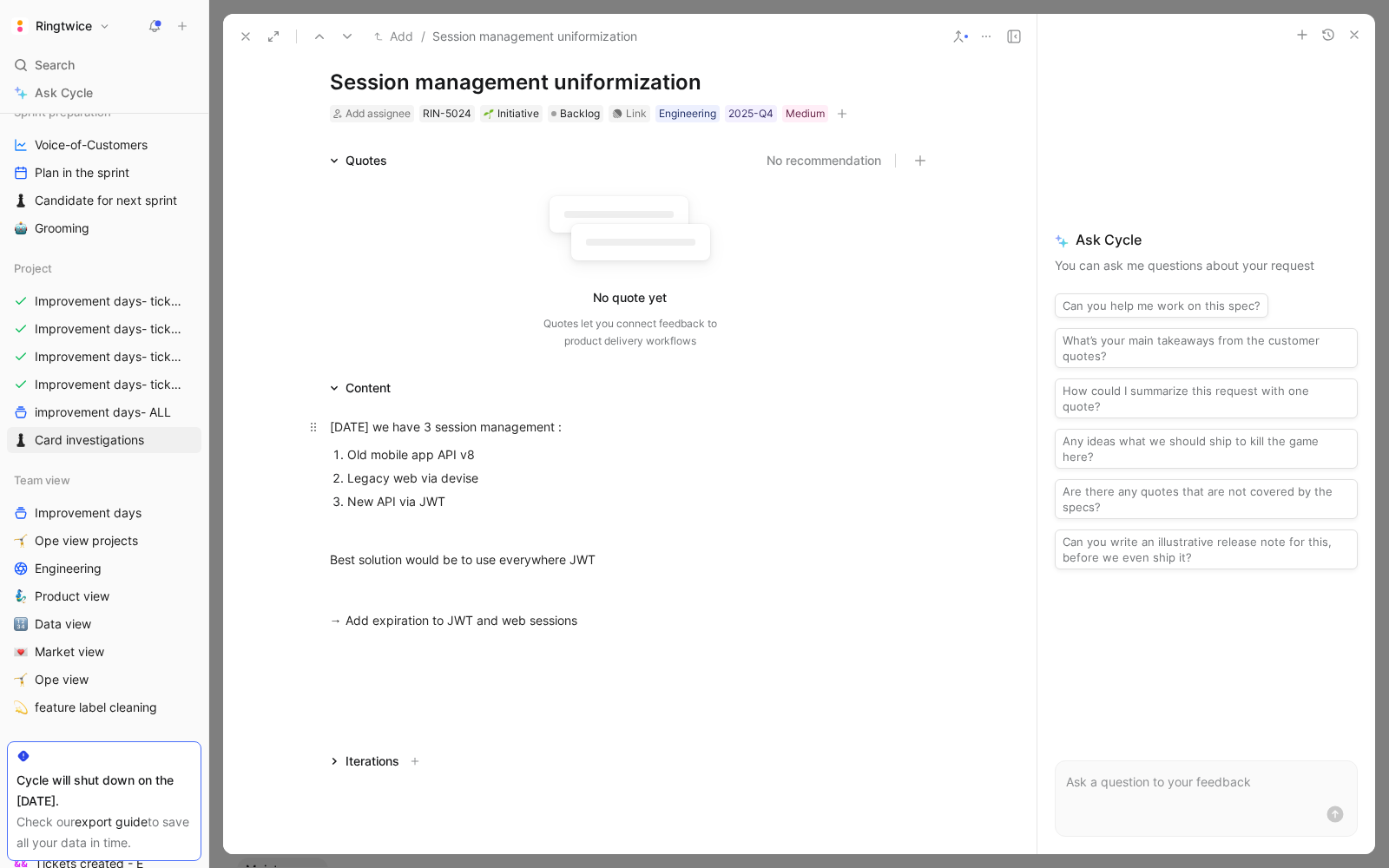
click at [555, 429] on div "Today we have 3 session management :" at bounding box center [630, 426] width 600 height 18
click at [249, 33] on icon at bounding box center [245, 36] width 14 height 14
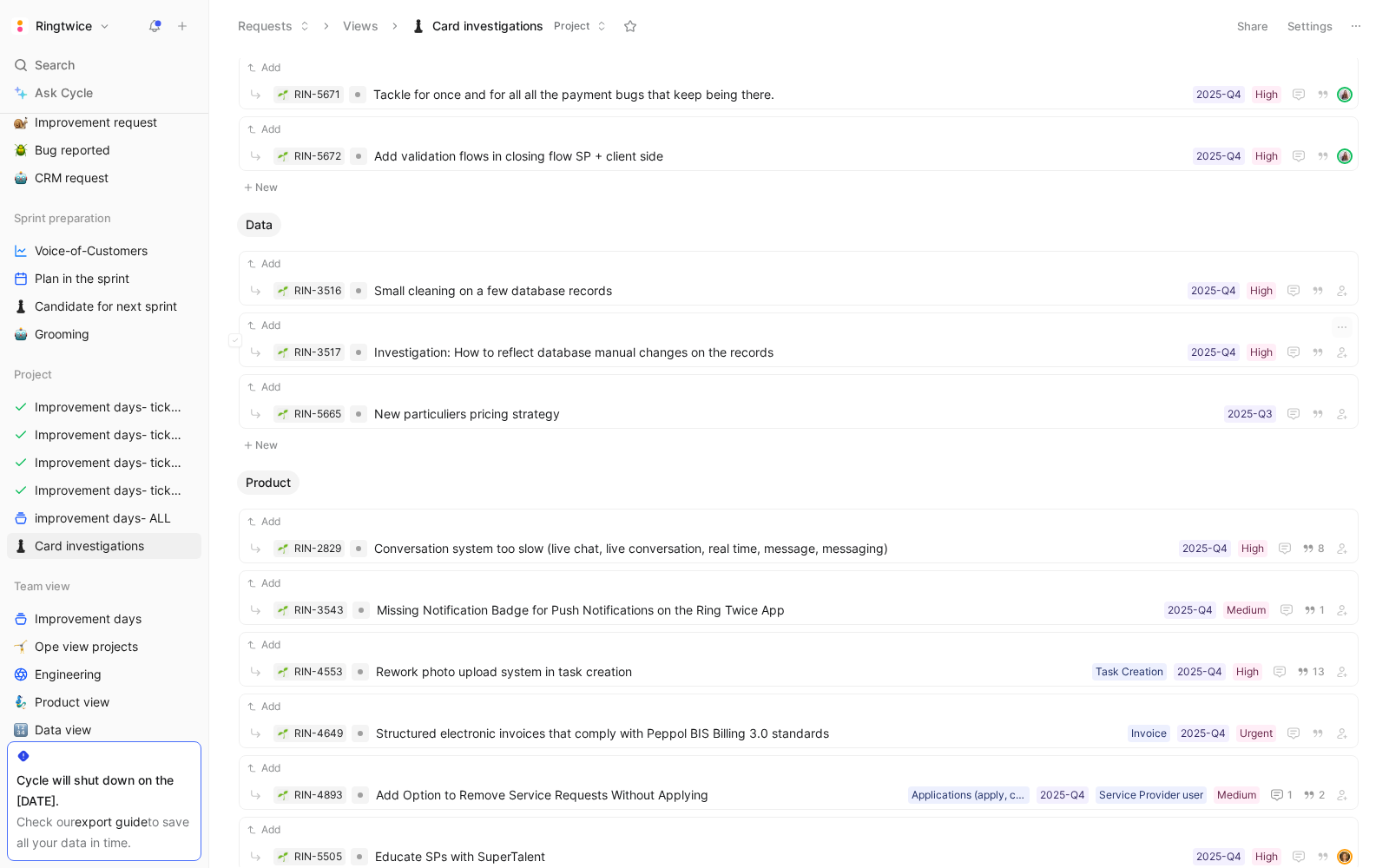
scroll to position [894, 0]
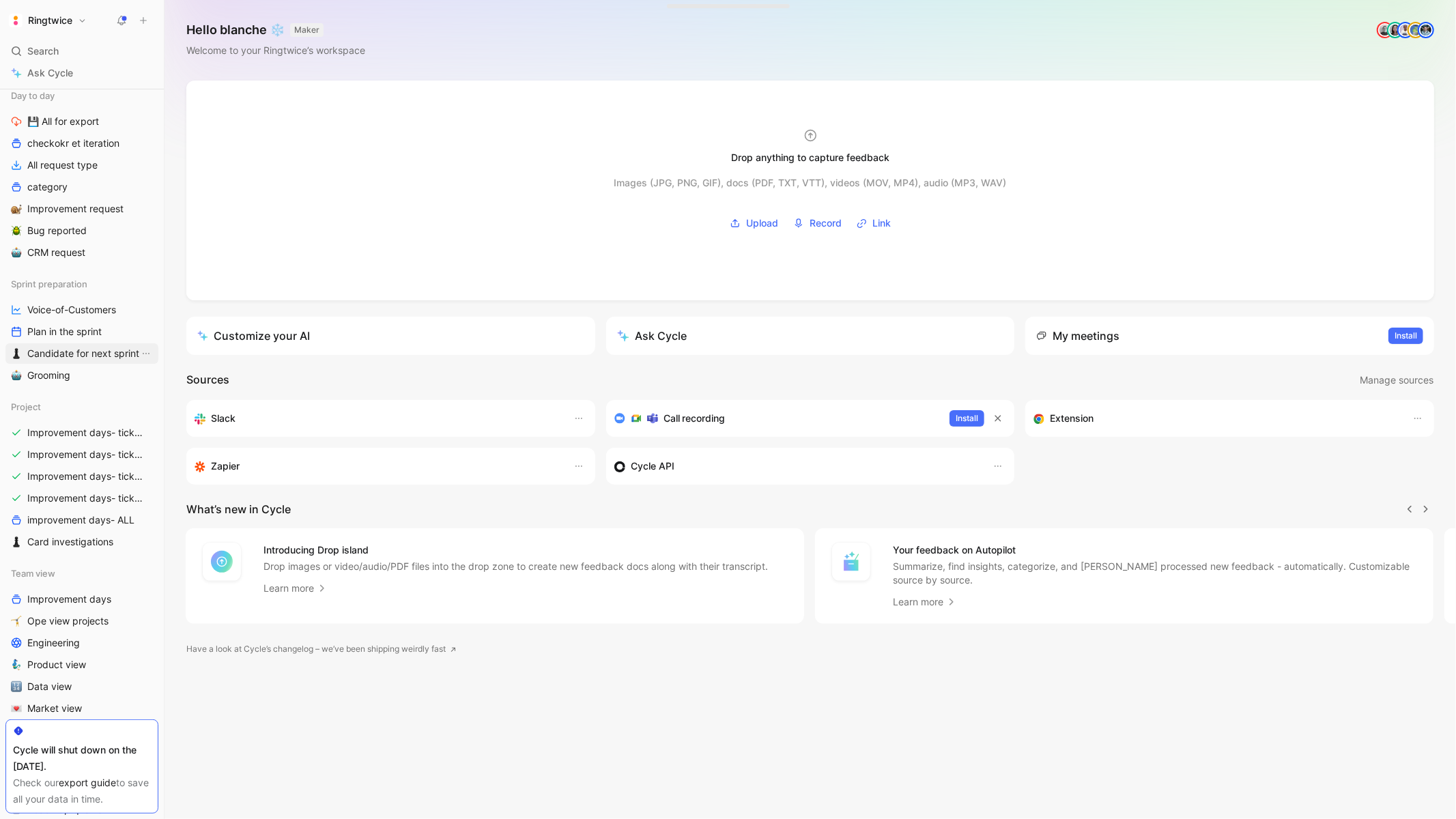
scroll to position [152, 0]
click at [74, 536] on span "Card investigations" at bounding box center [70, 539] width 86 height 13
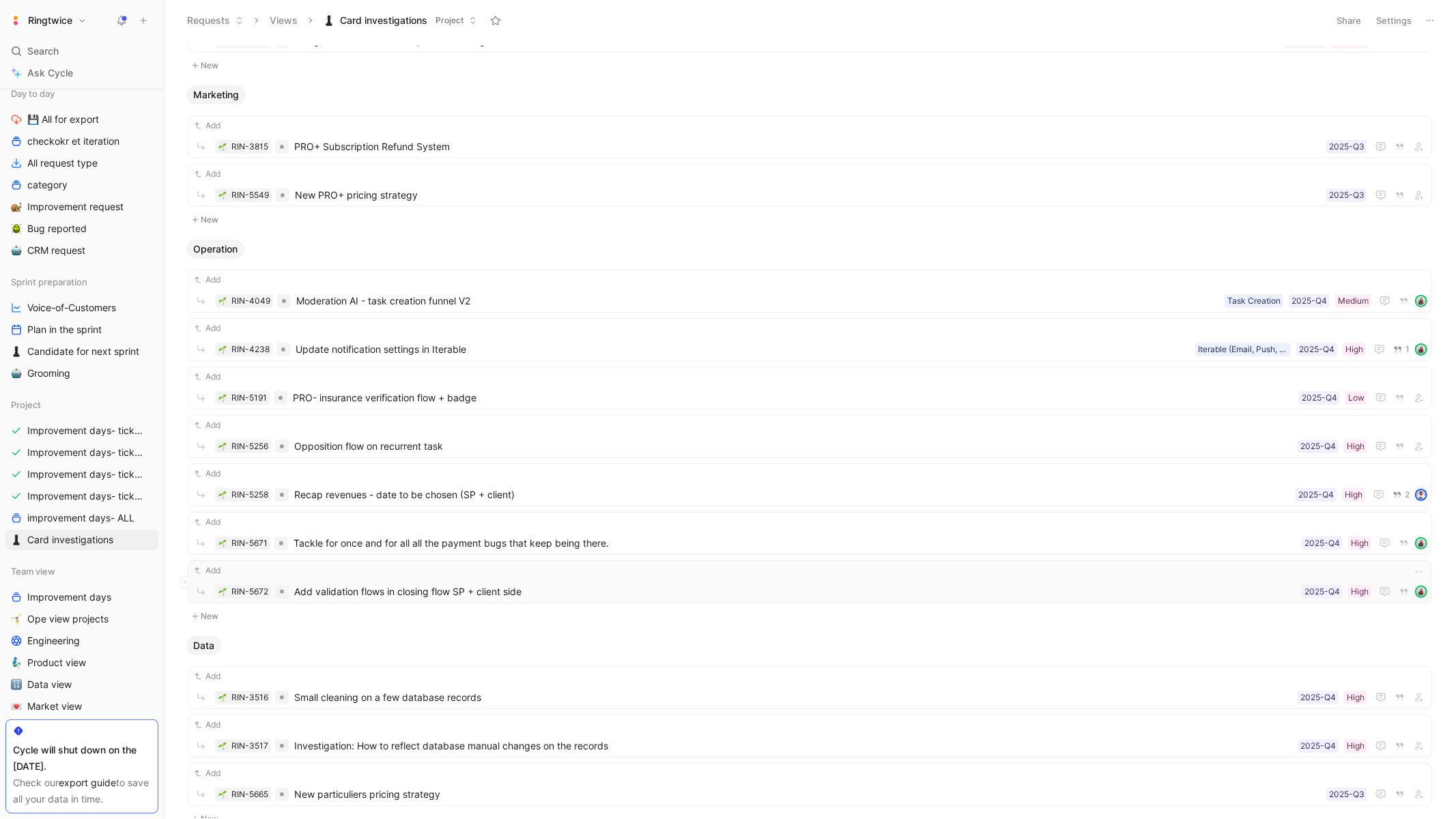
scroll to position [96, 0]
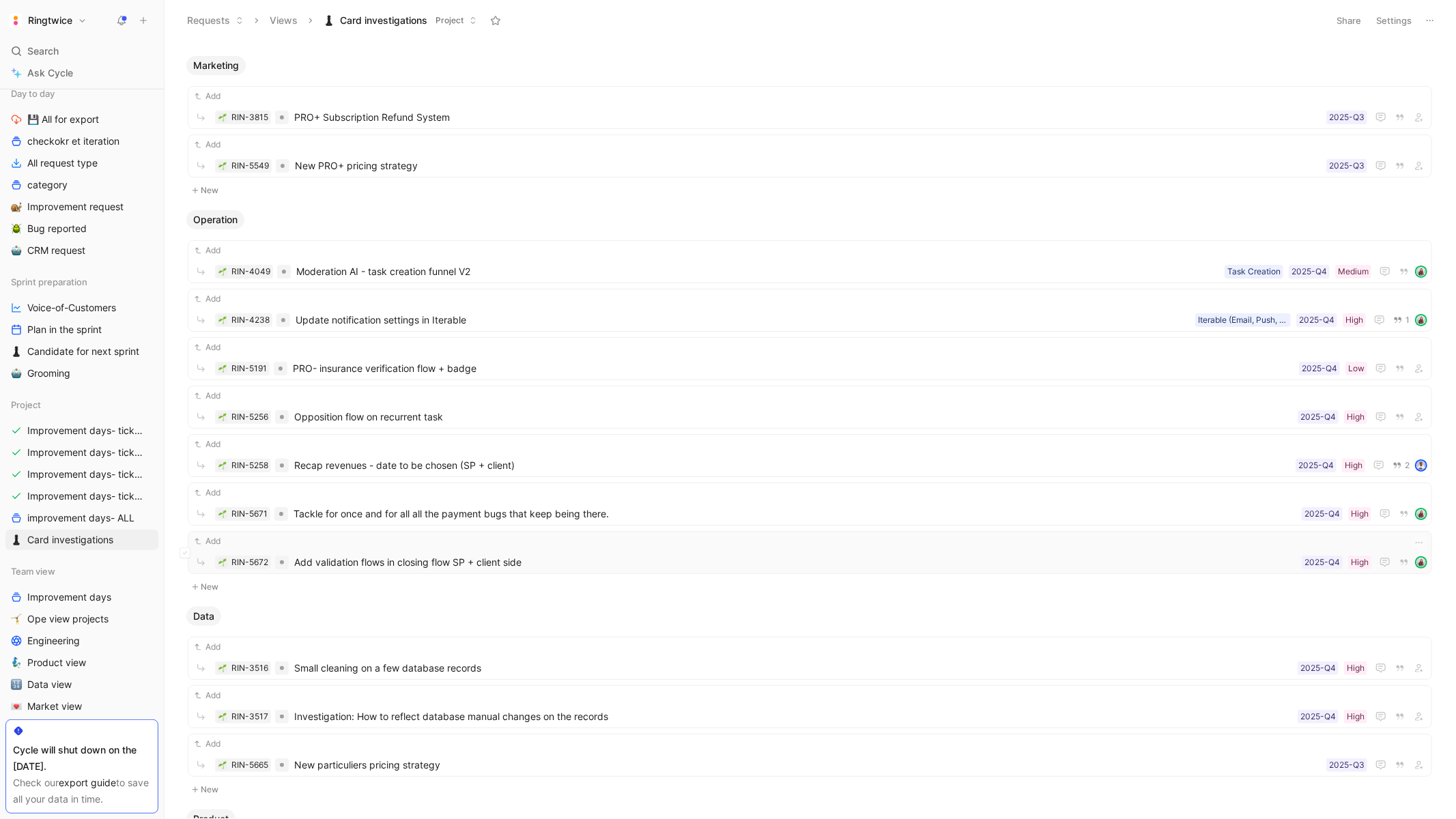
click at [383, 565] on span "Add validation flows in closing flow SP + client side" at bounding box center [795, 562] width 1002 height 16
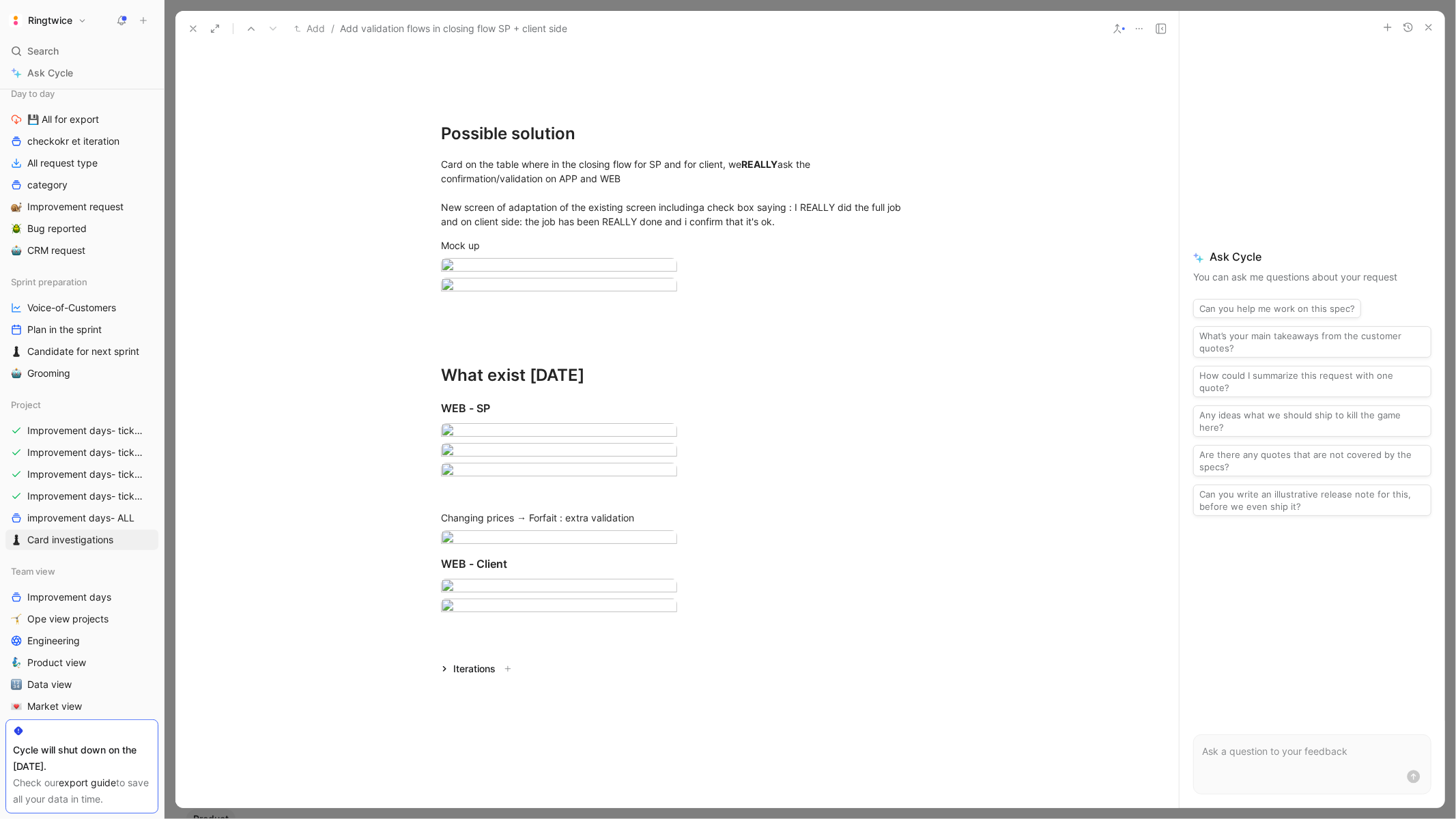
scroll to position [1136, 0]
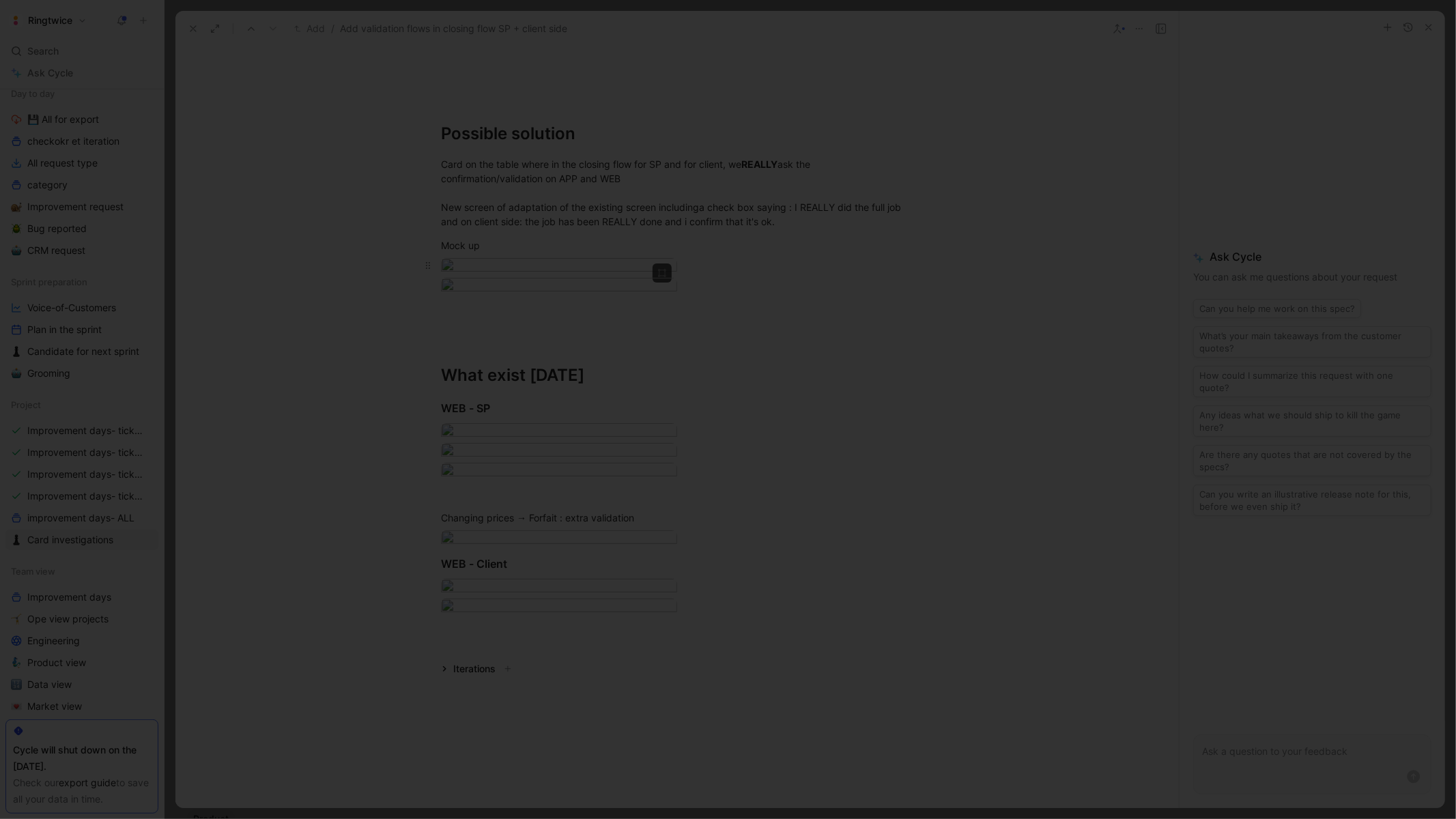
click at [571, 354] on body "Ringtwice Search ⌘ K Ask Cycle Workspace Home G then H Feedback G then F Reques…" at bounding box center [728, 410] width 1456 height 819
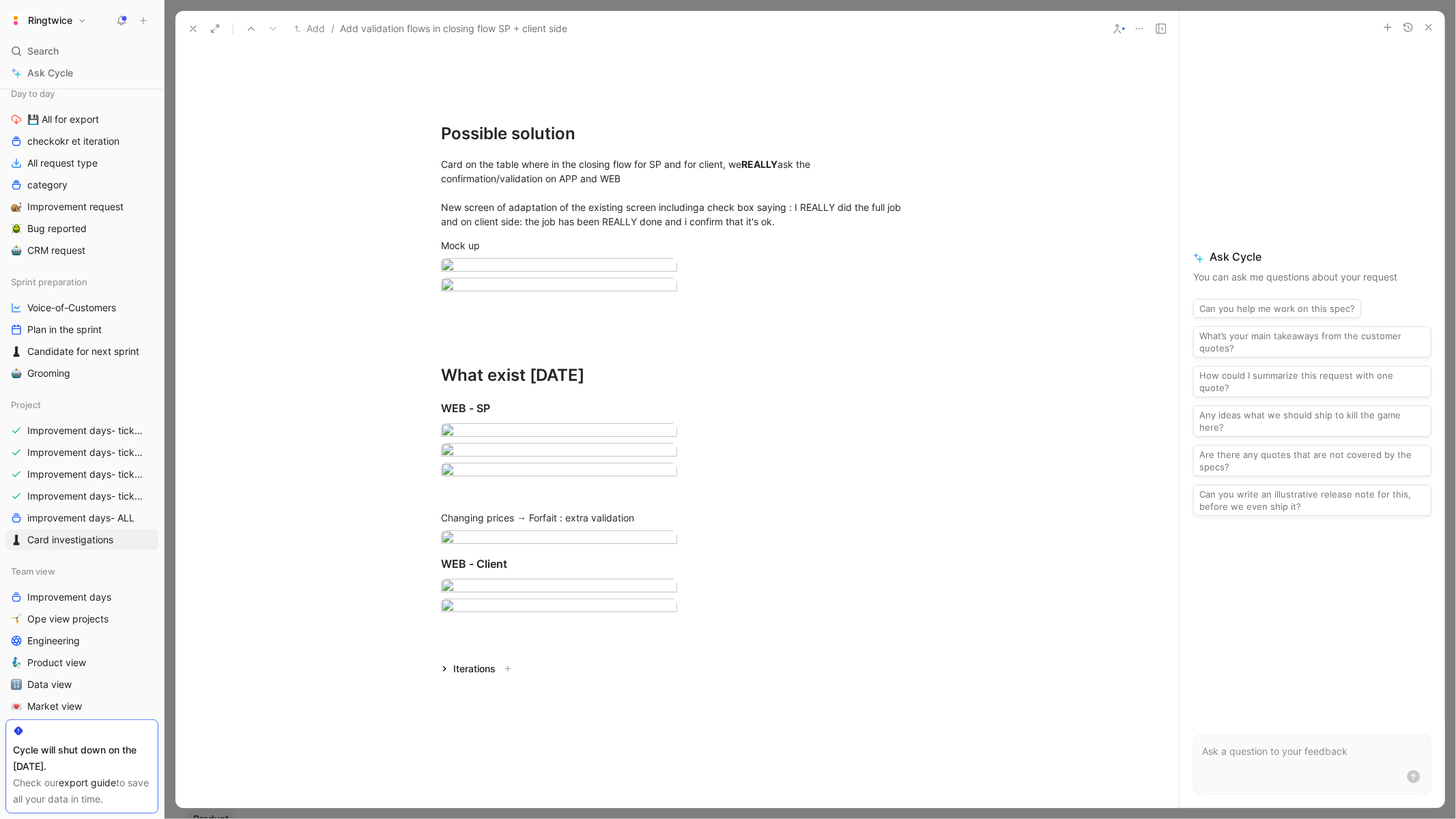
click at [1262, 818] on div at bounding box center [728, 819] width 1456 height 0
click at [618, 597] on body "Ringtwice Search ⌘ K Ask Cycle Workspace Home G then H Feedback G then F Reques…" at bounding box center [728, 410] width 1456 height 819
click at [1209, 818] on div at bounding box center [728, 819] width 1456 height 0
click at [205, 31] on div at bounding box center [211, 28] width 55 height 19
click at [186, 27] on button at bounding box center [193, 28] width 19 height 19
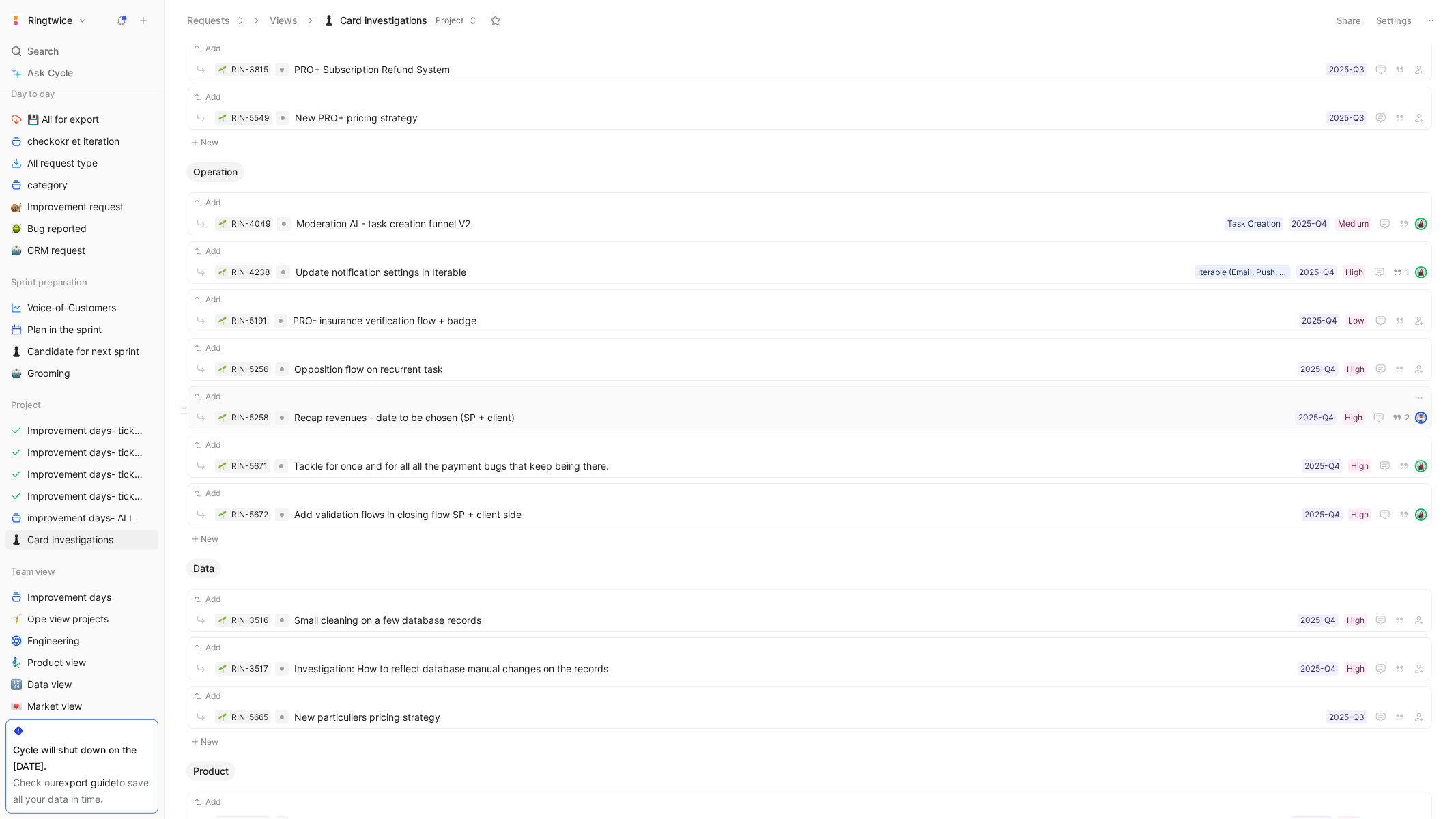
scroll to position [133, 0]
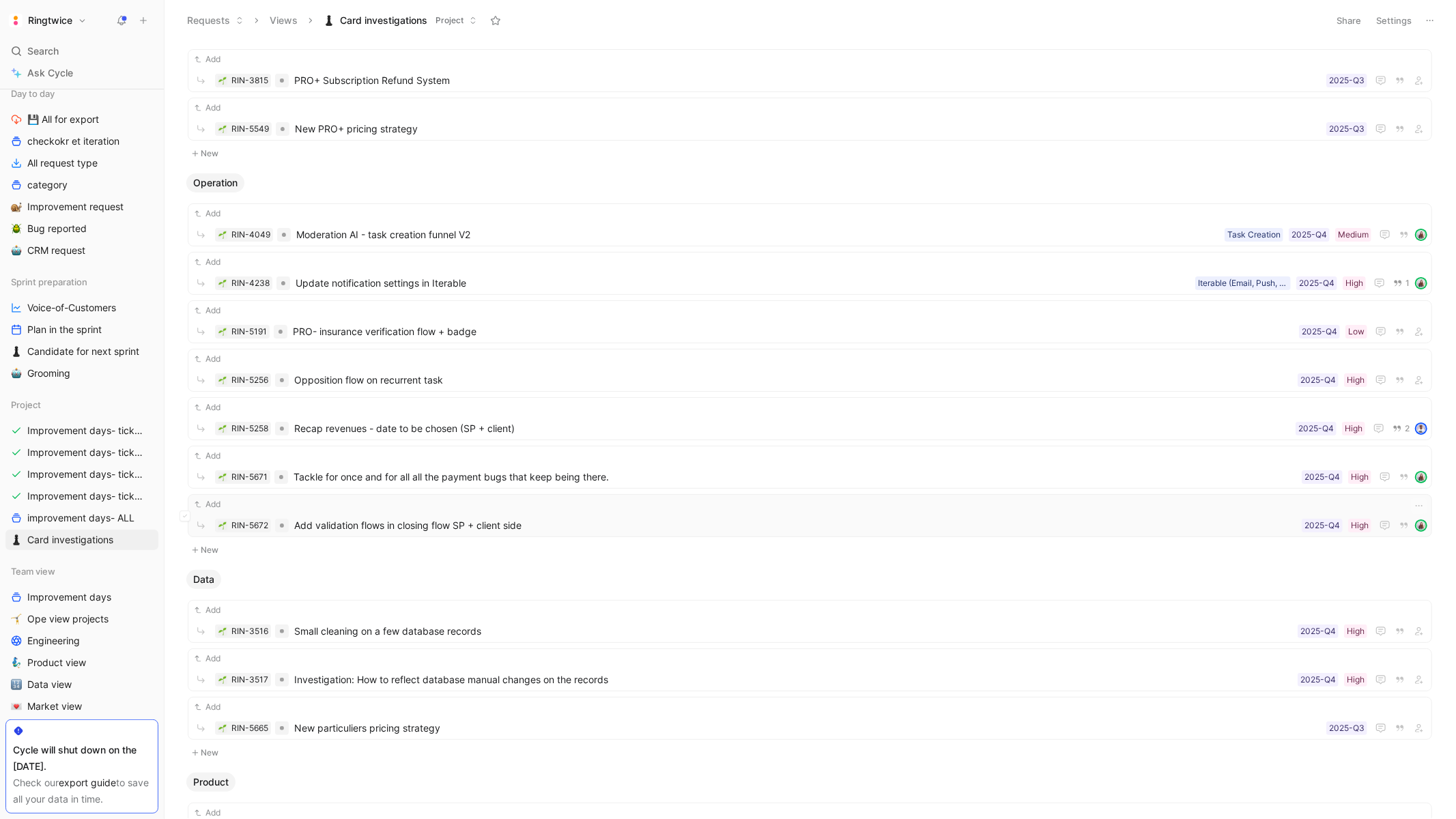
click at [455, 497] on div "Add RIN-5672 Add validation flows in closing flow SP + client side High 2025-Q4" at bounding box center [810, 515] width 1244 height 43
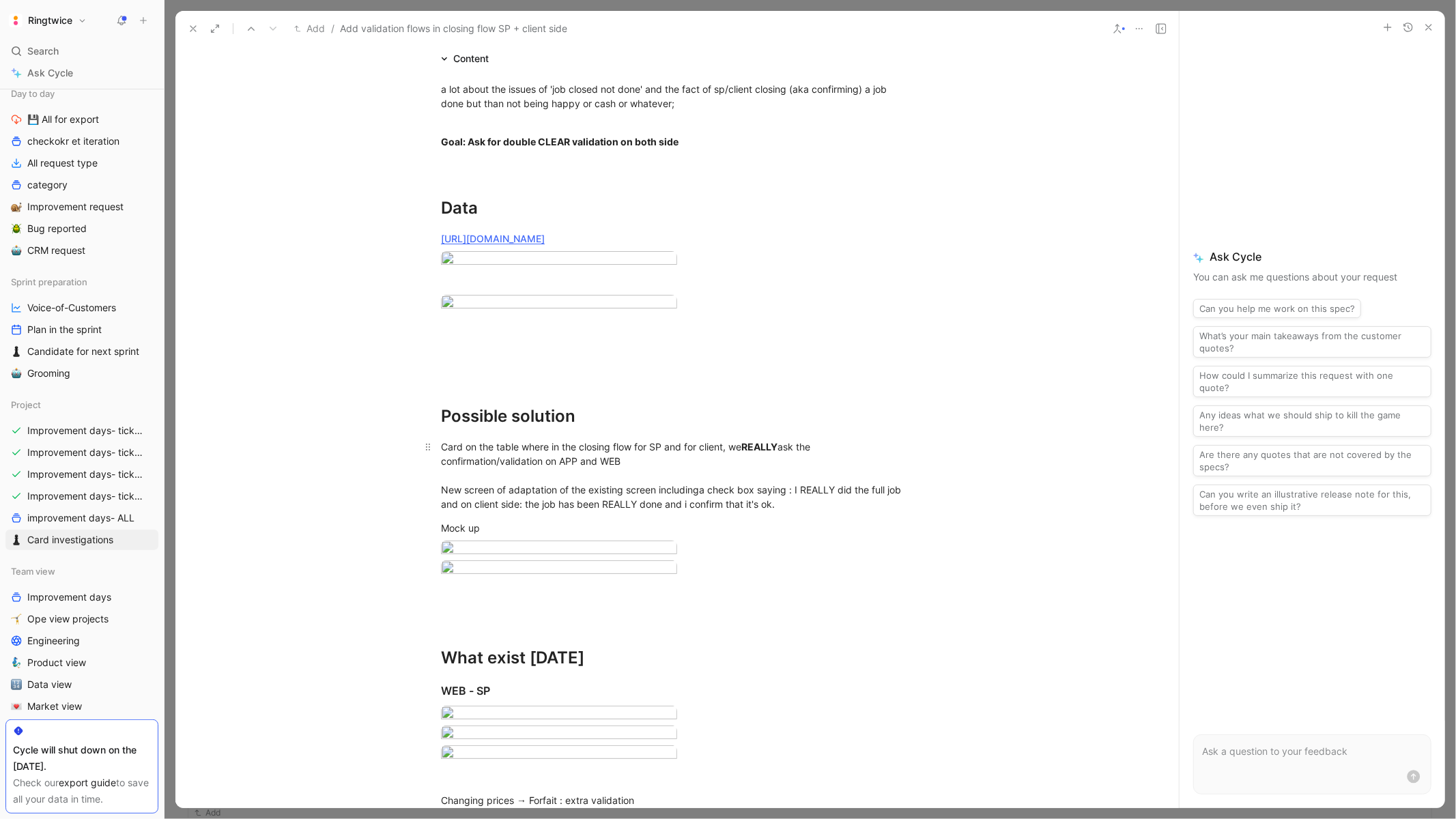
scroll to position [12, 0]
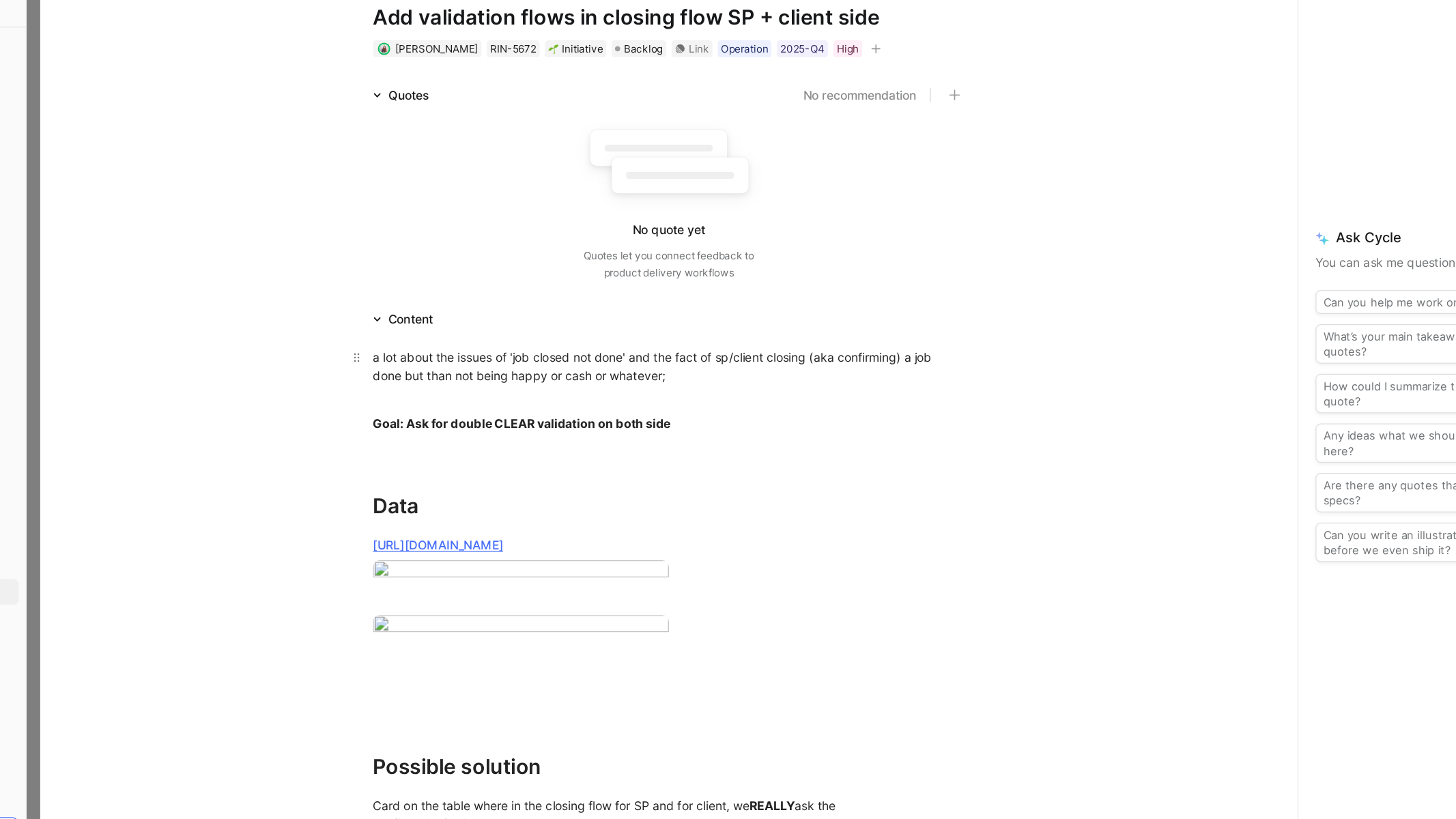
click at [512, 366] on span "a lot about the issues of 'job closed not done' and the fact of sp/client closi…" at bounding box center [665, 359] width 449 height 26
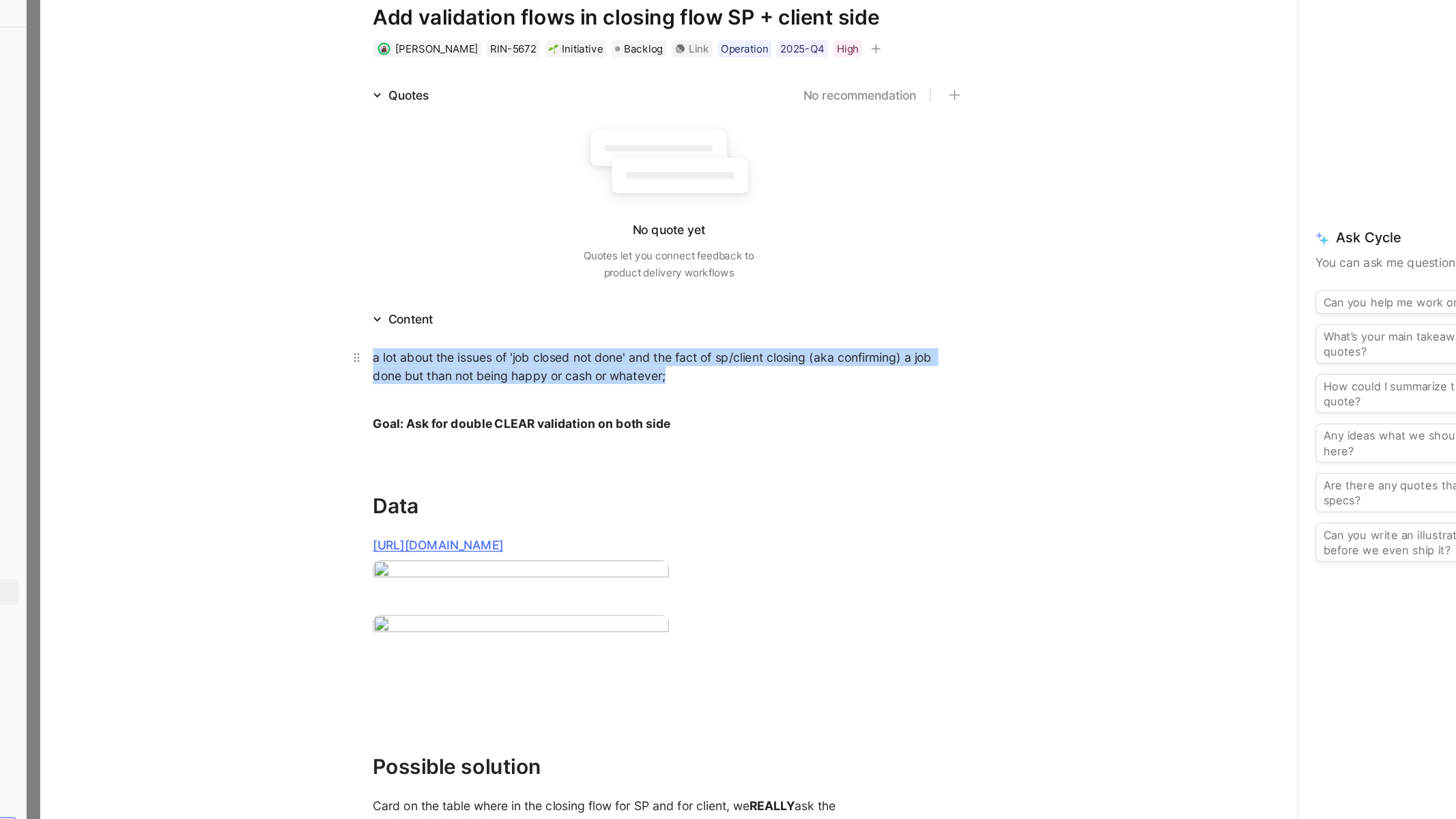
click at [512, 366] on span "a lot about the issues of 'job closed not done' and the fact of sp/client closi…" at bounding box center [665, 359] width 449 height 26
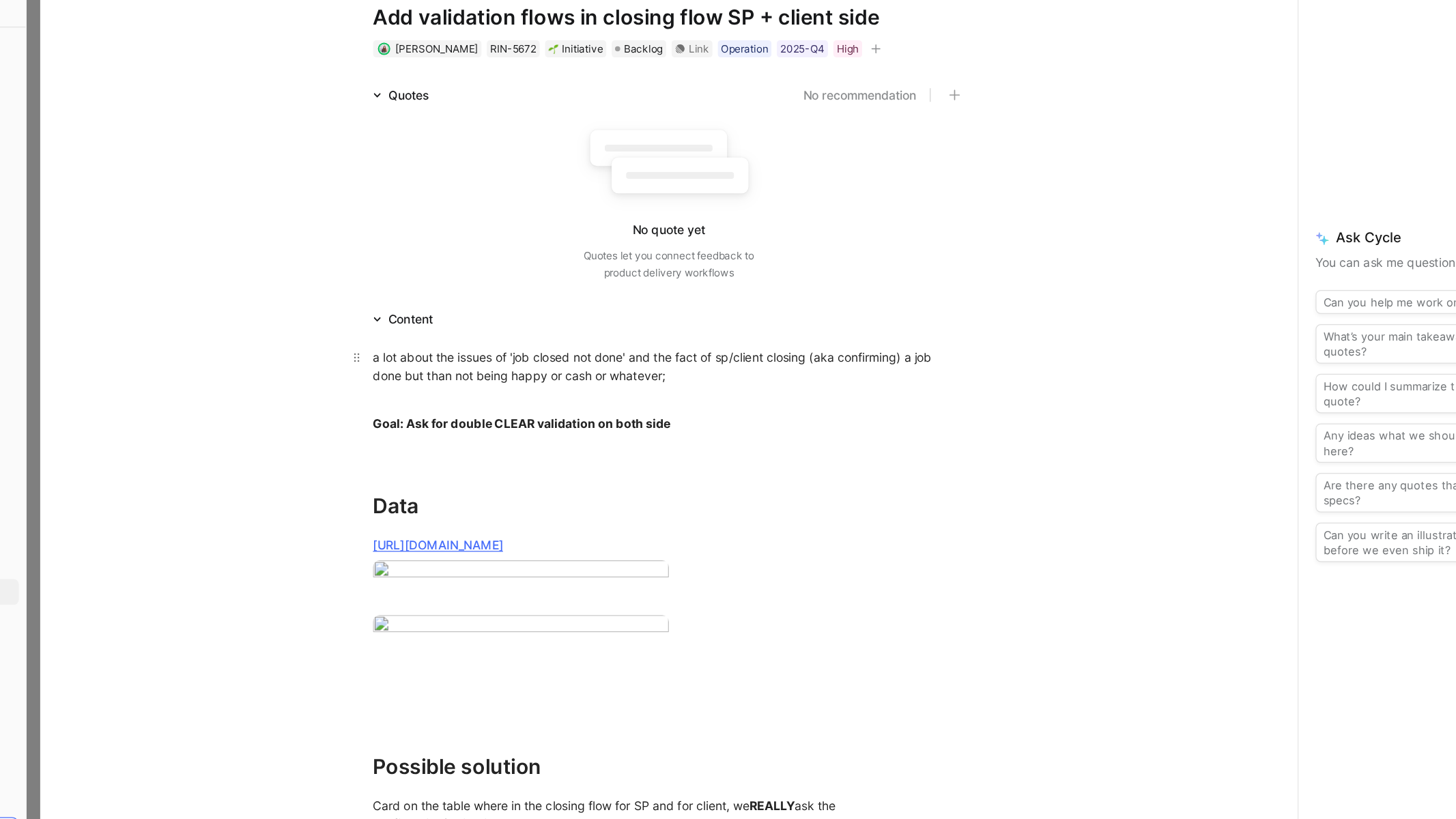
click at [590, 362] on span "a lot about the issues of 'job closed not done' and the fact of sp/client closi…" at bounding box center [665, 359] width 449 height 26
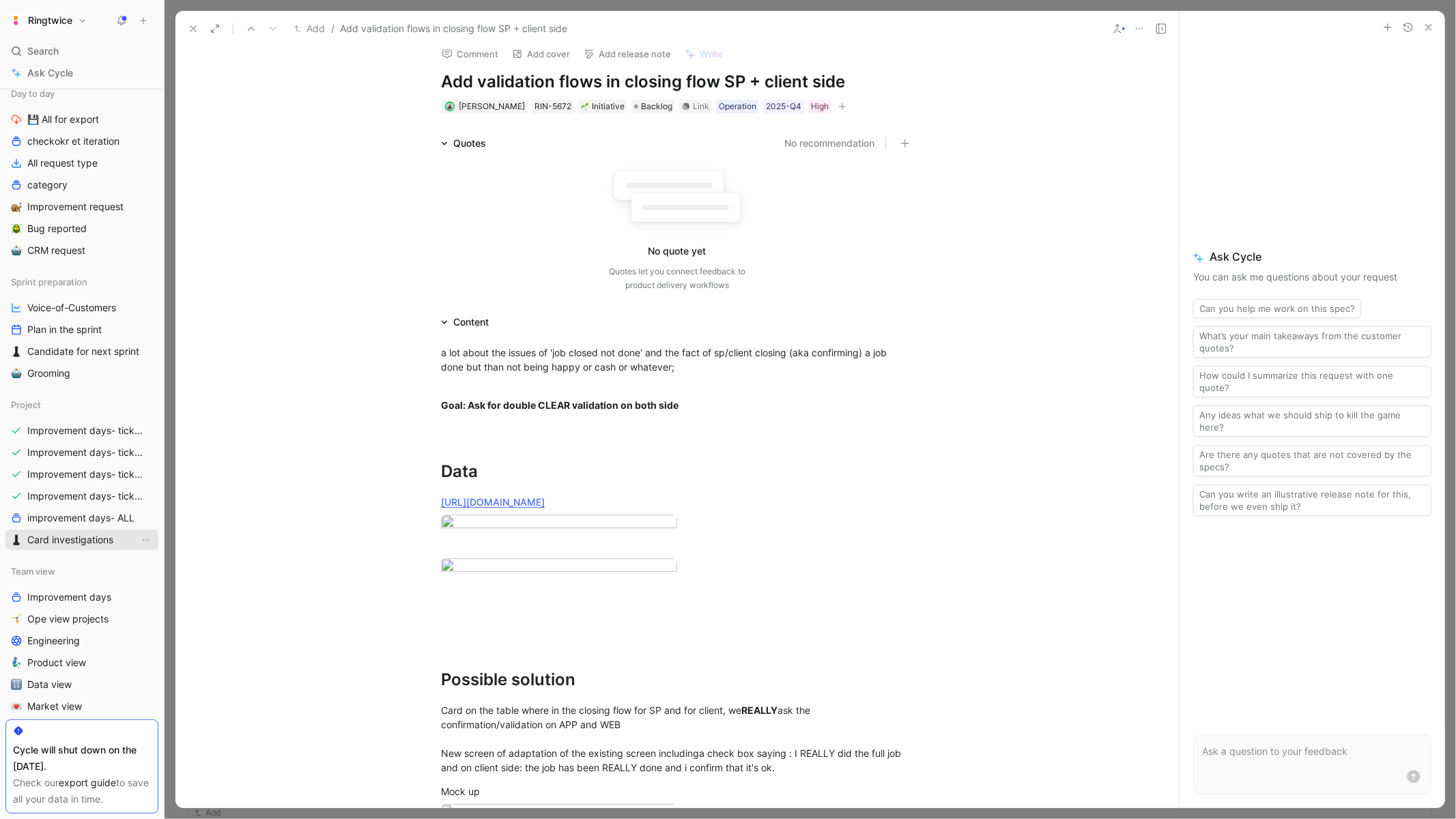
click at [50, 536] on span "Card investigations" at bounding box center [70, 539] width 86 height 13
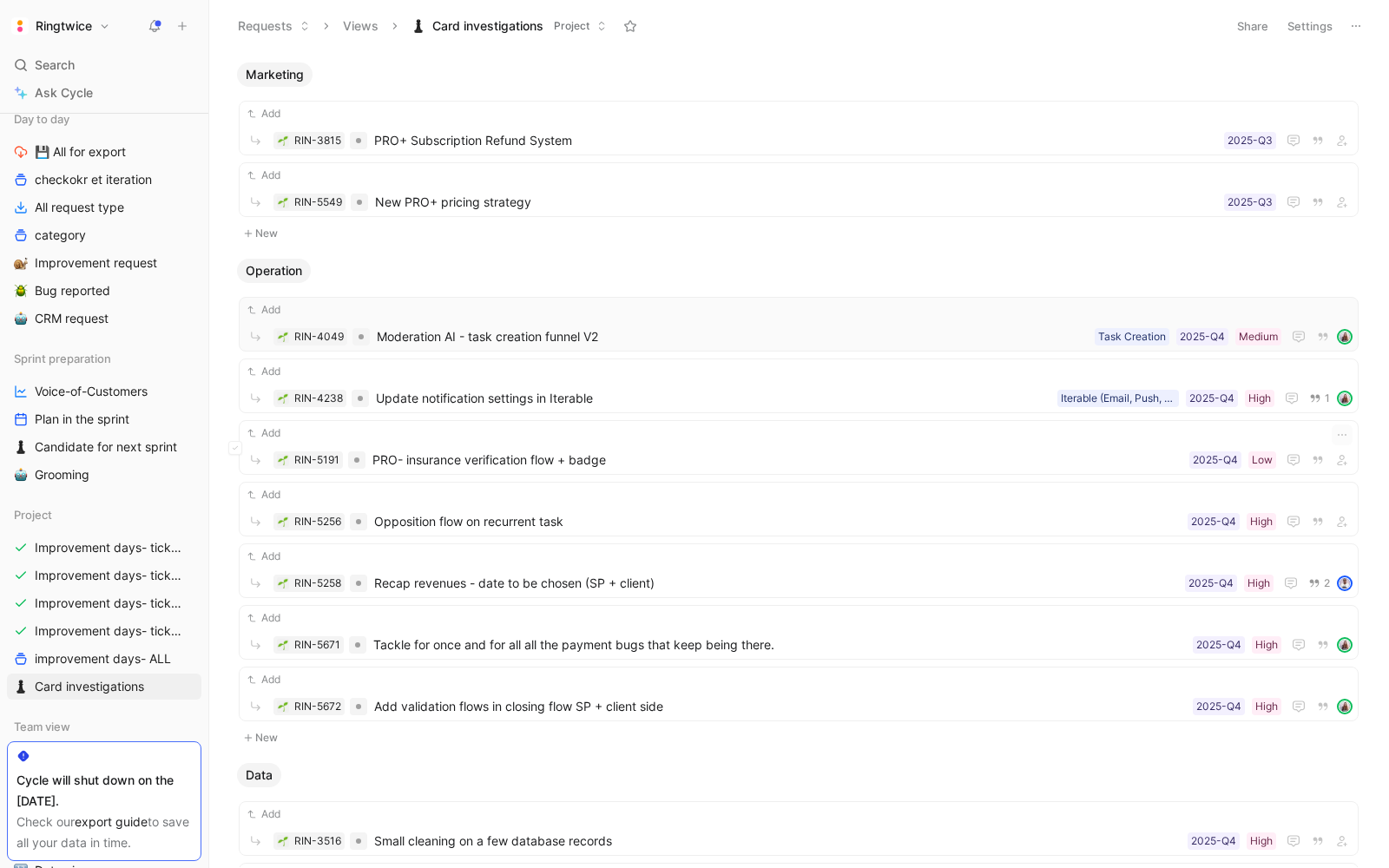
scroll to position [170, 0]
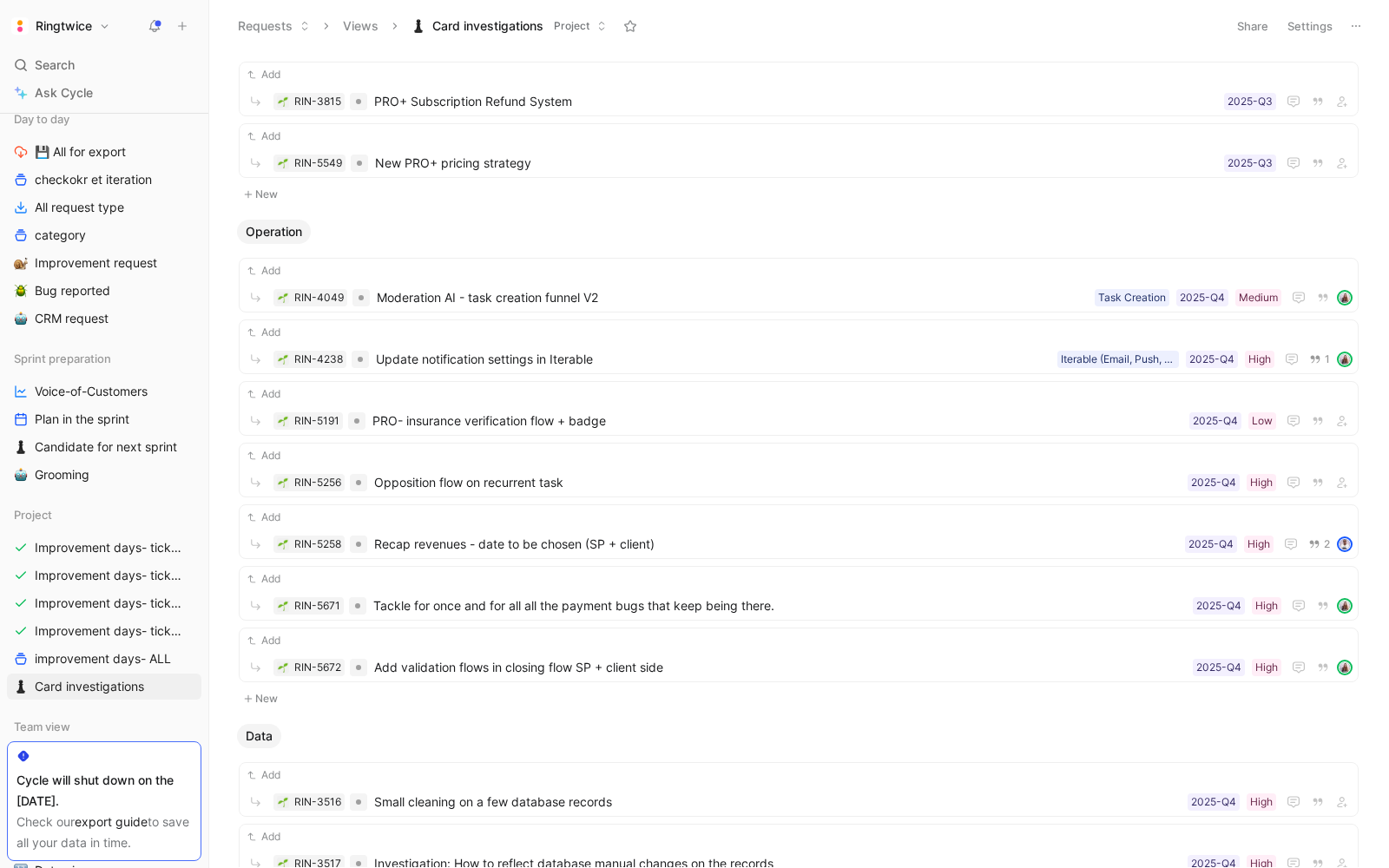
click at [478, 493] on ul "Add RIN-4049 Moderation AI - task creation funnel V2 Medium 2025-Q4 Task Creati…" at bounding box center [799, 473] width 1119 height 431
click at [461, 472] on span "Opposition flow on recurrent task" at bounding box center [777, 482] width 807 height 21
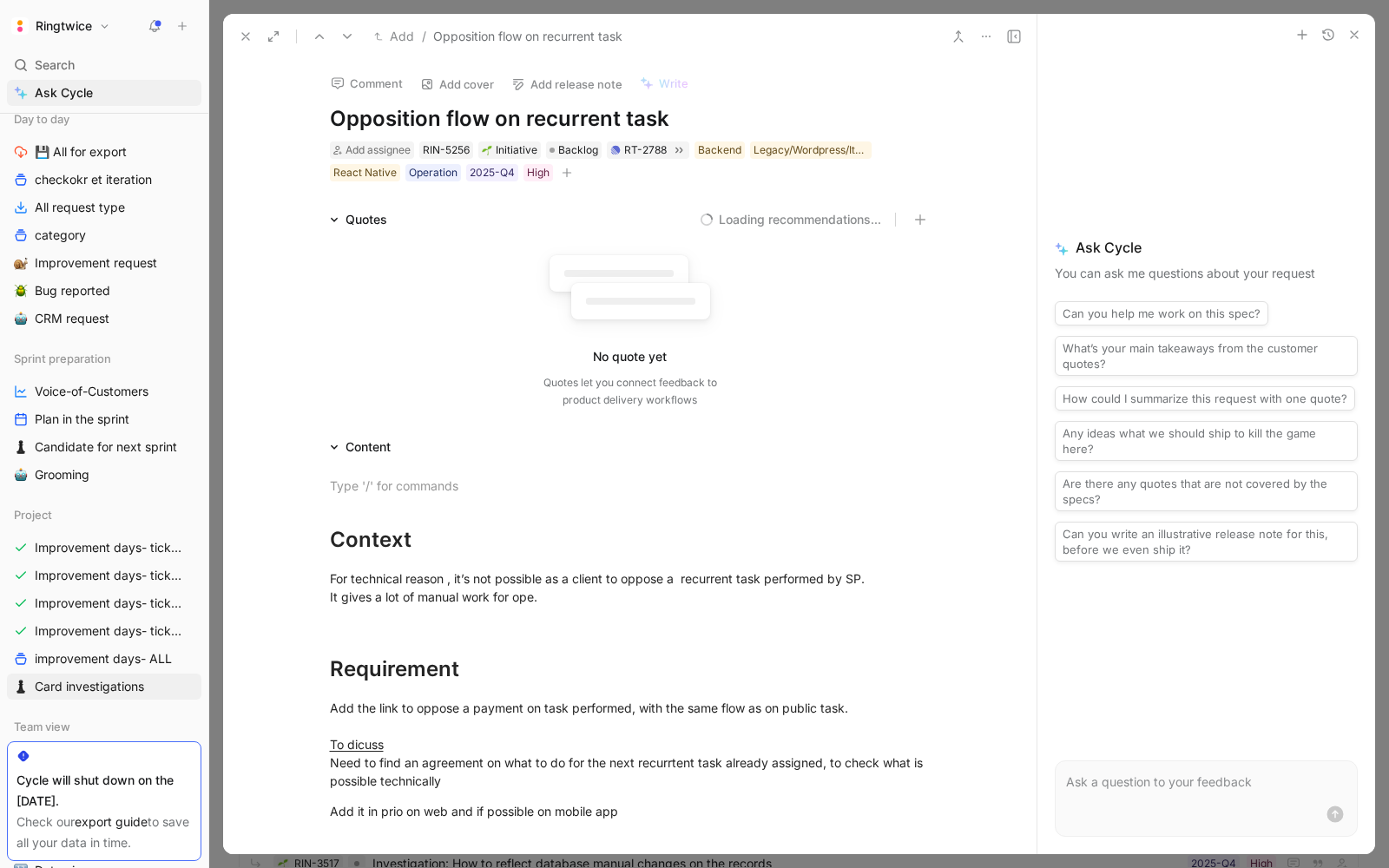
scroll to position [165, 0]
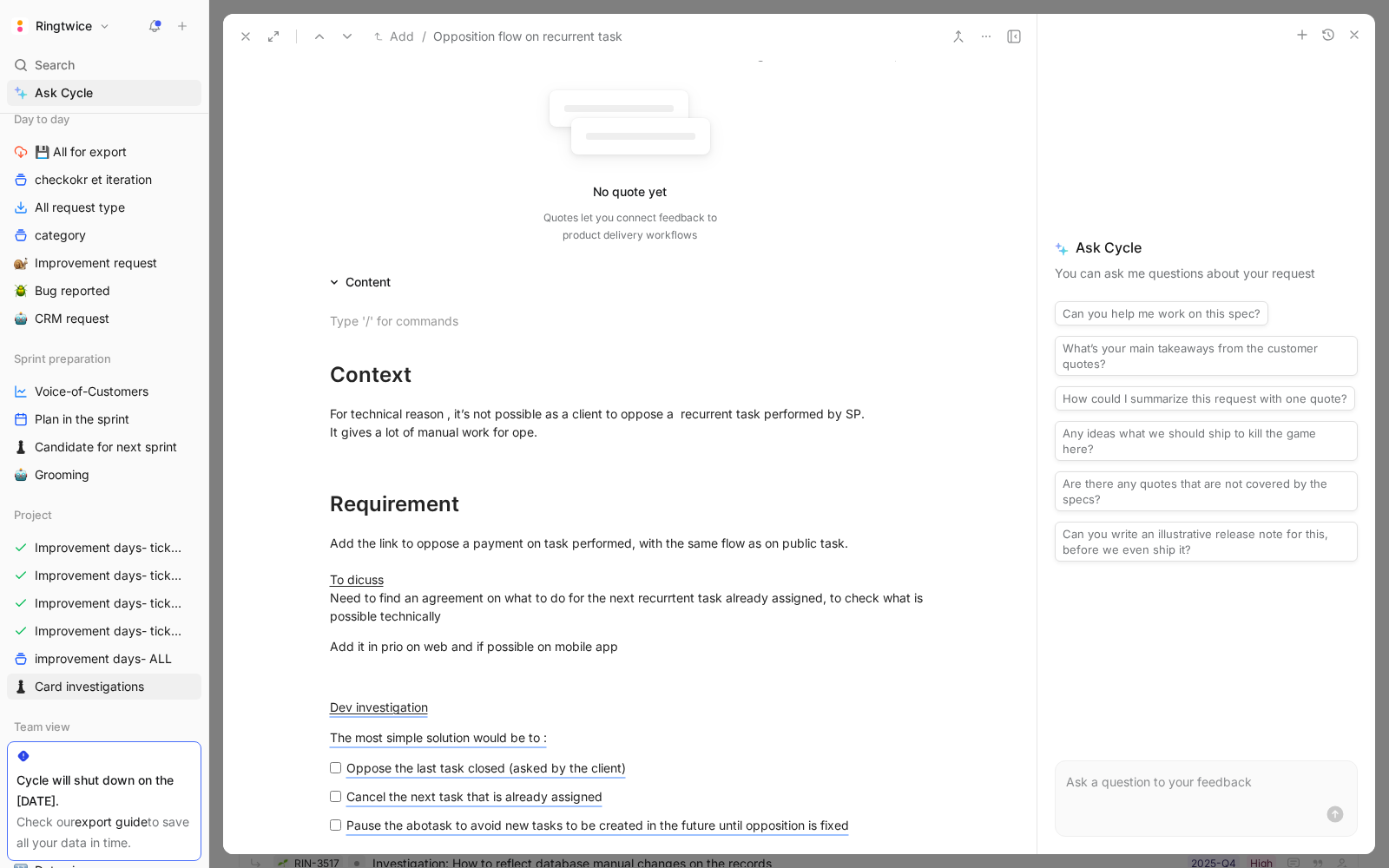
click at [245, 32] on icon at bounding box center [245, 36] width 14 height 14
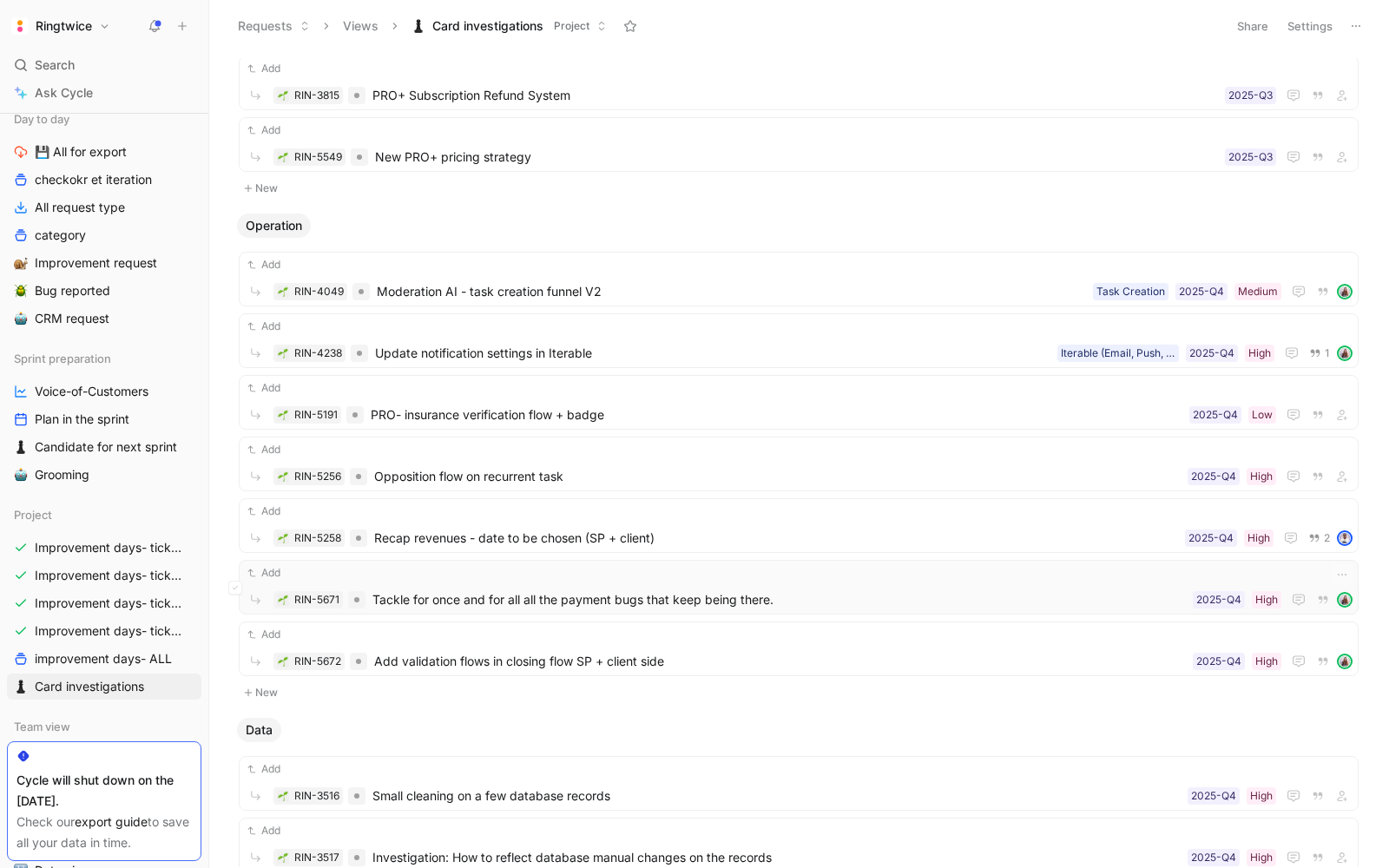
scroll to position [151, 0]
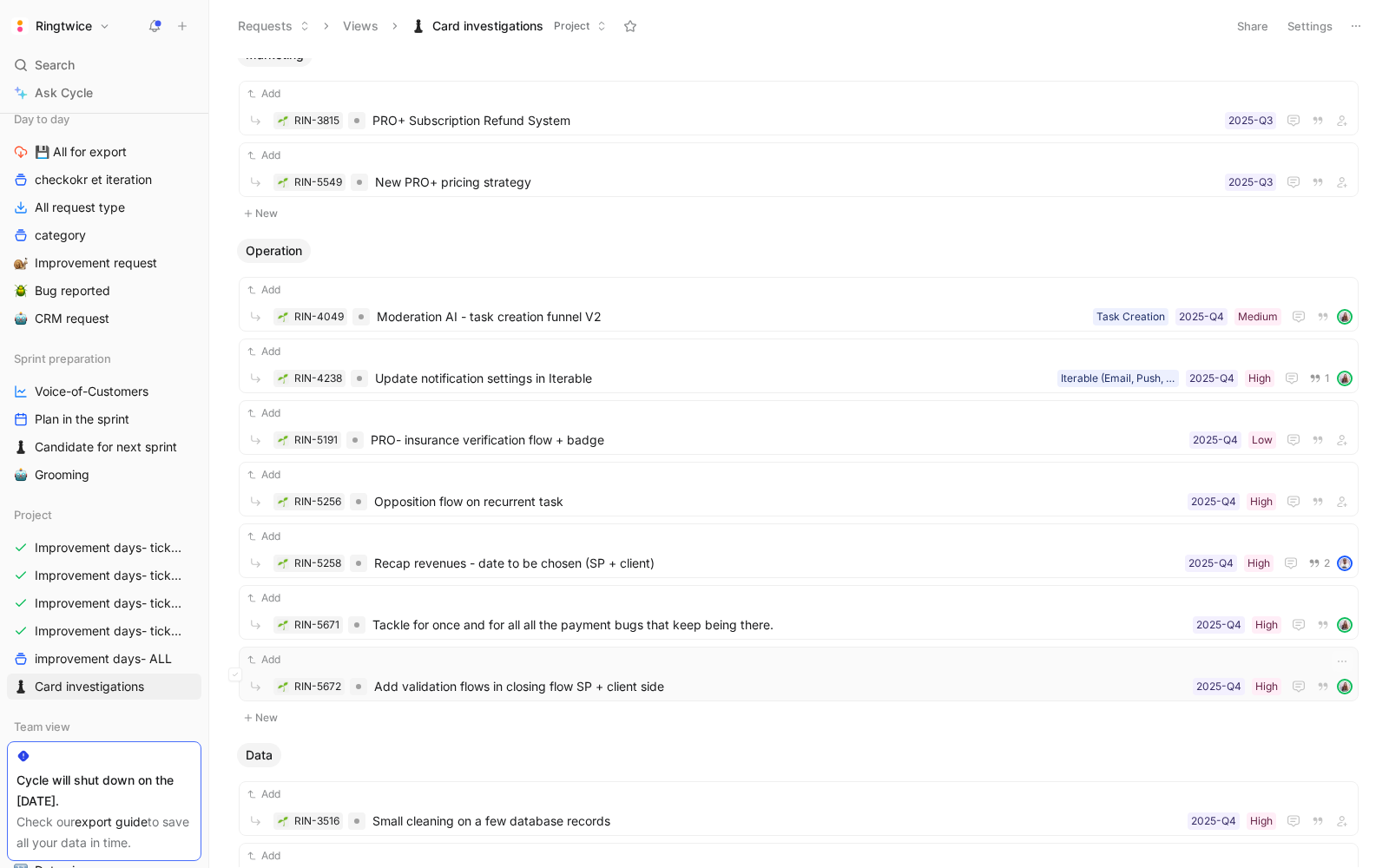
click at [537, 681] on span "Add validation flows in closing flow SP + client side" at bounding box center [780, 686] width 811 height 21
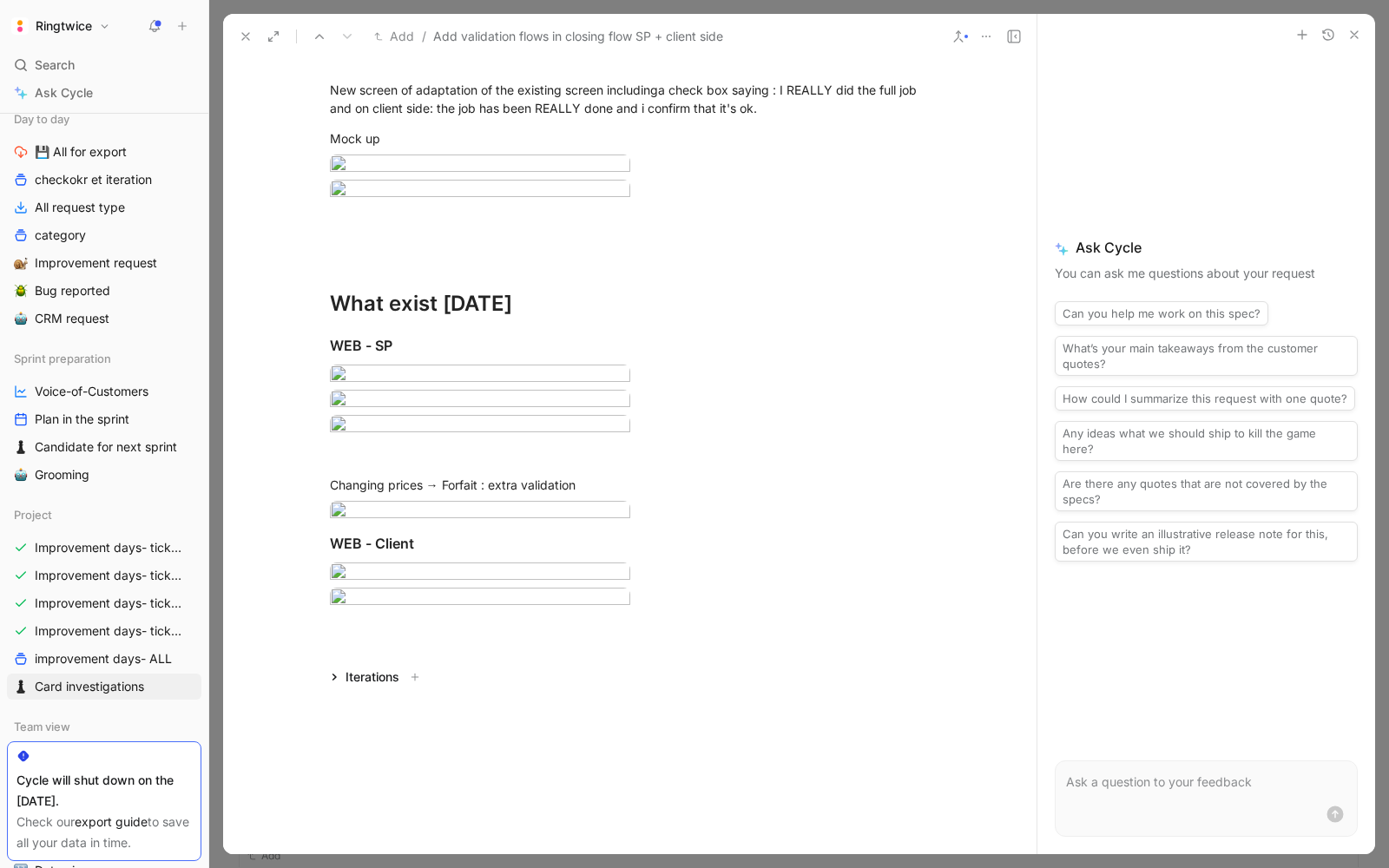
scroll to position [1265, 0]
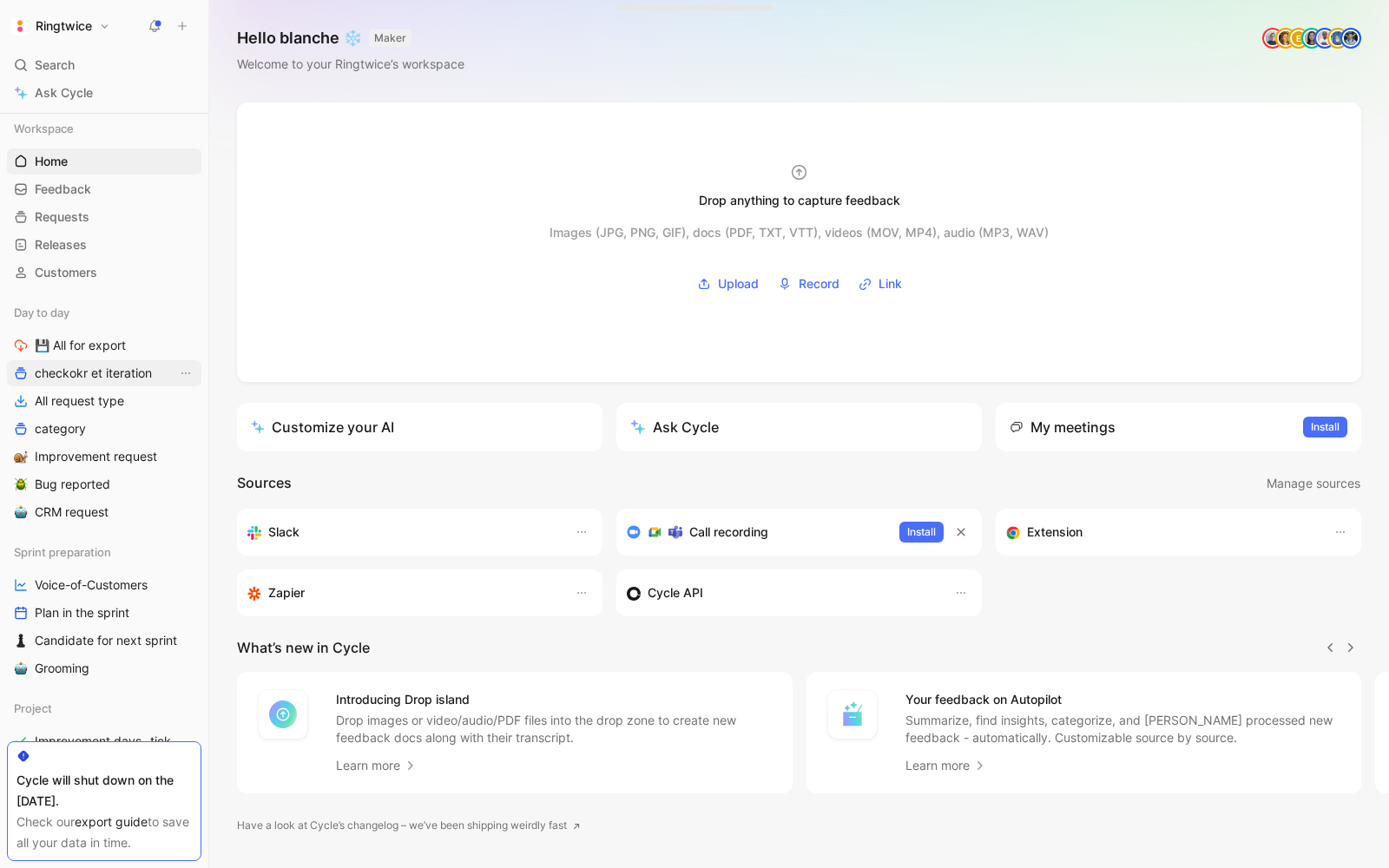
scroll to position [17, 0]
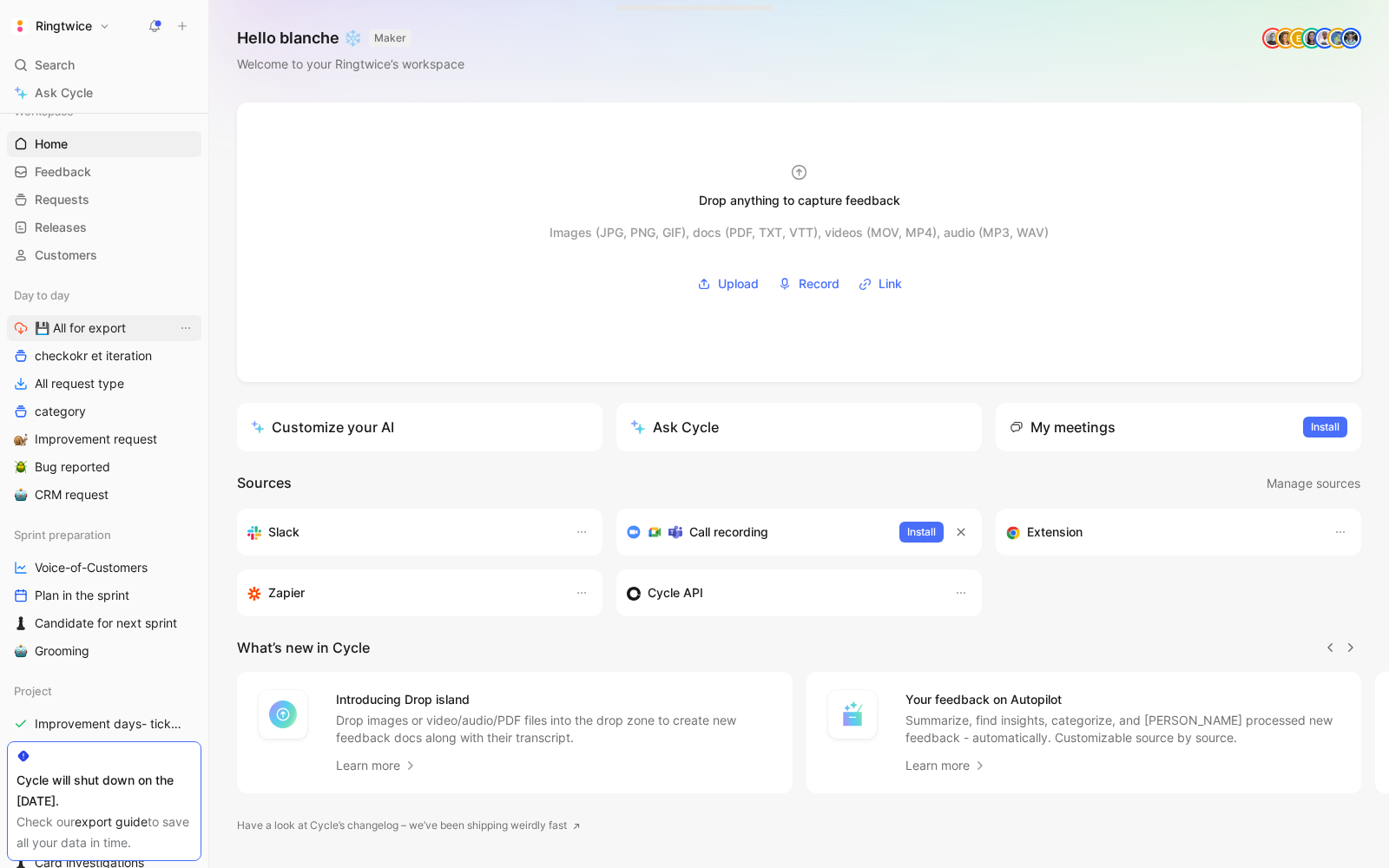
click at [79, 323] on span "💾 All for export" at bounding box center [80, 327] width 91 height 17
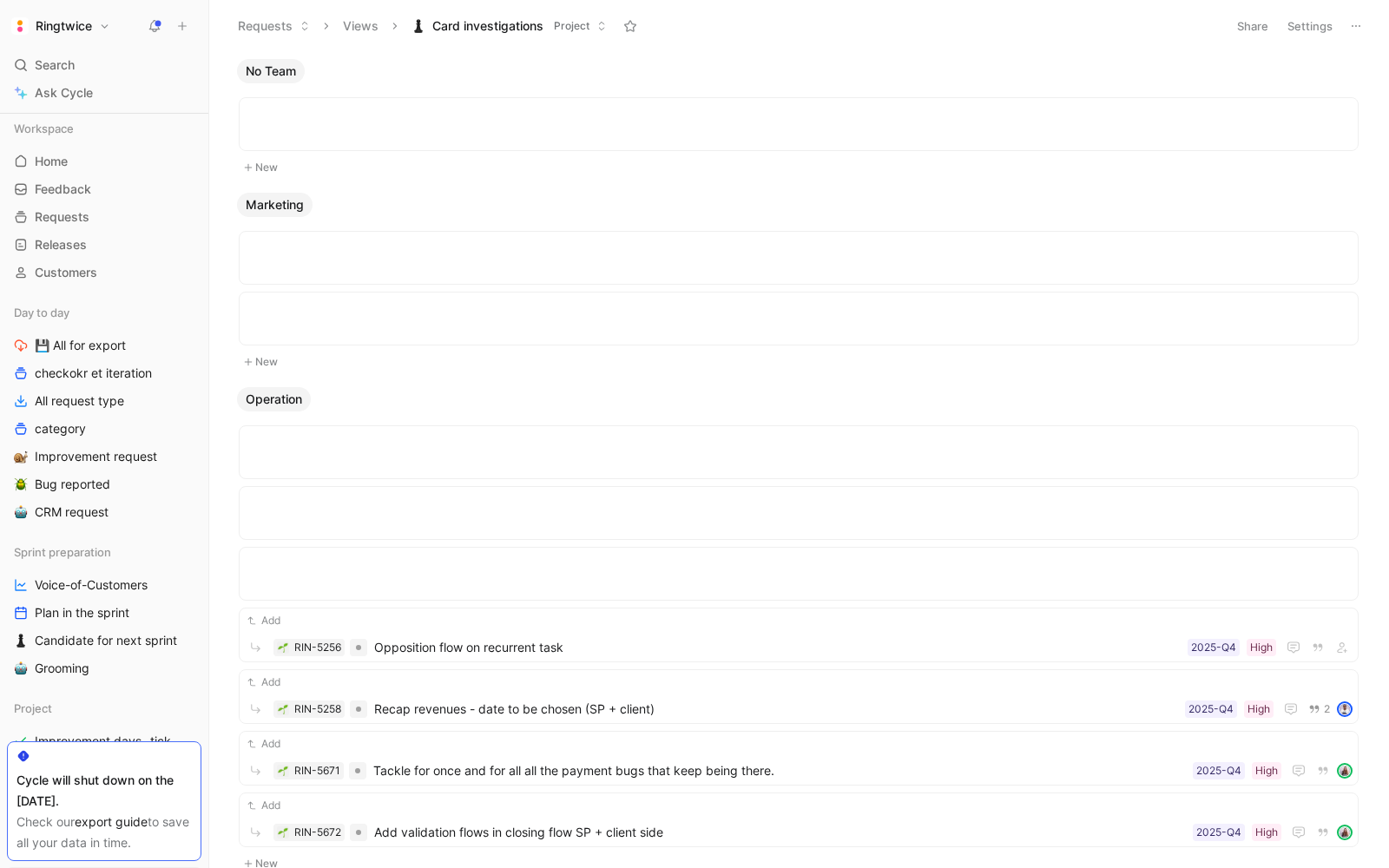
scroll to position [894, 0]
